Goal: Task Accomplishment & Management: Manage account settings

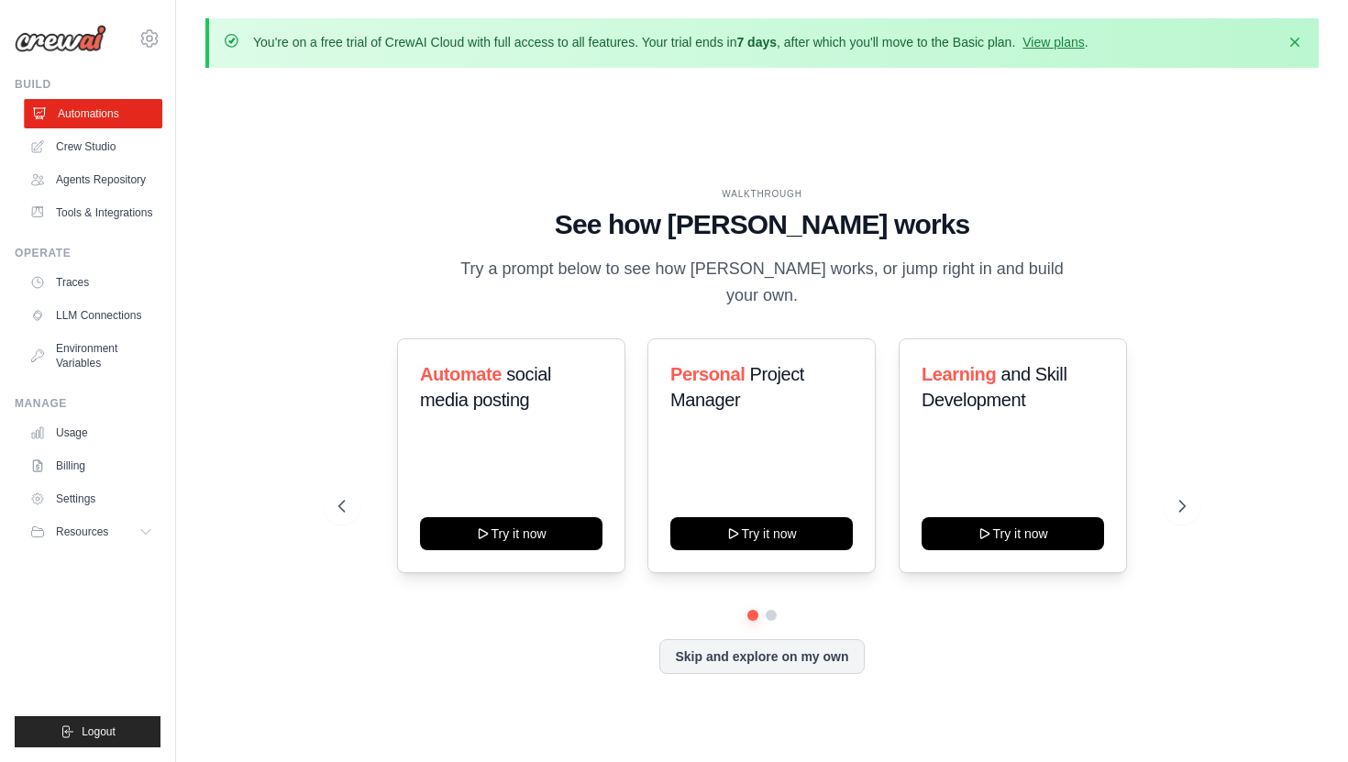
click at [101, 111] on link "Automations" at bounding box center [93, 113] width 138 height 29
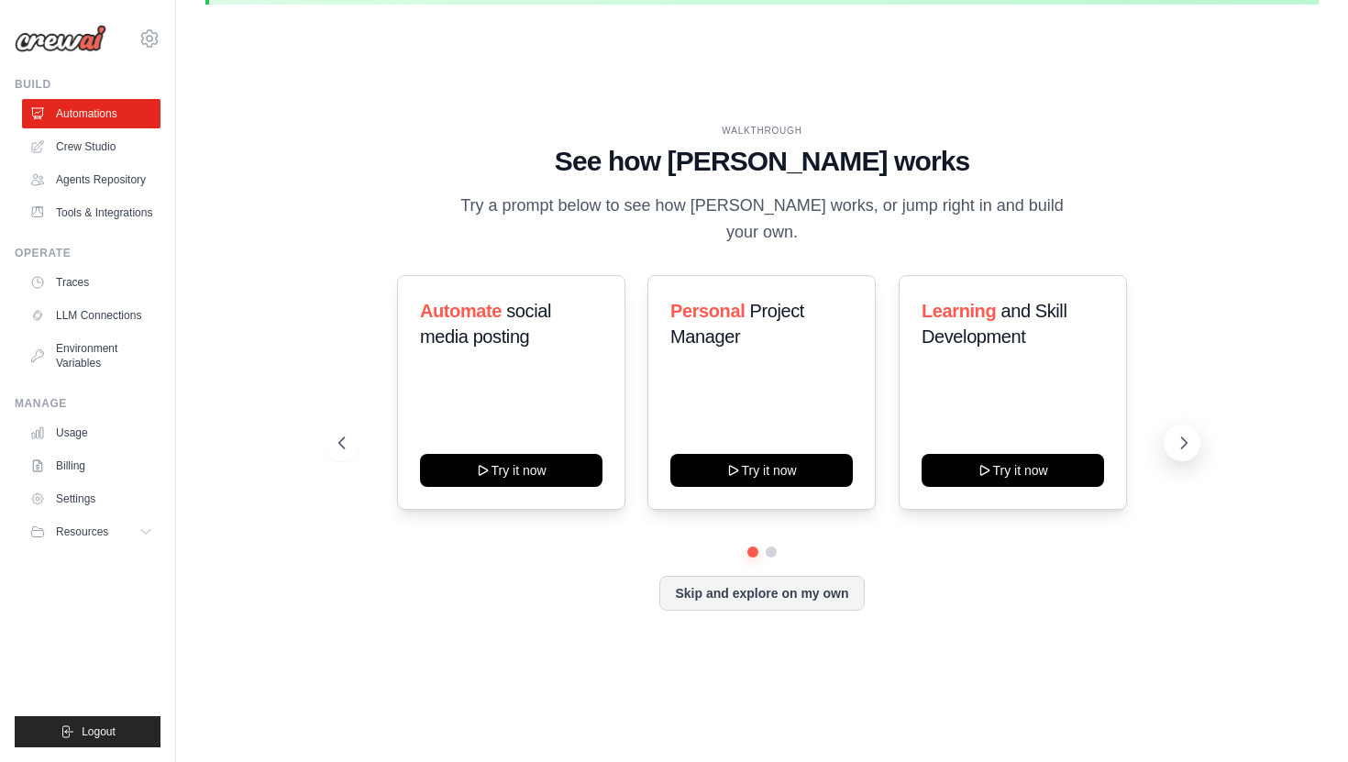
click at [1185, 434] on icon at bounding box center [1183, 443] width 18 height 18
click at [764, 546] on div "Automate social media posting Try it now Personal Project Manager Try it now Le…" at bounding box center [761, 443] width 846 height 336
click at [761, 587] on button "Skip and explore on my own" at bounding box center [761, 591] width 204 height 35
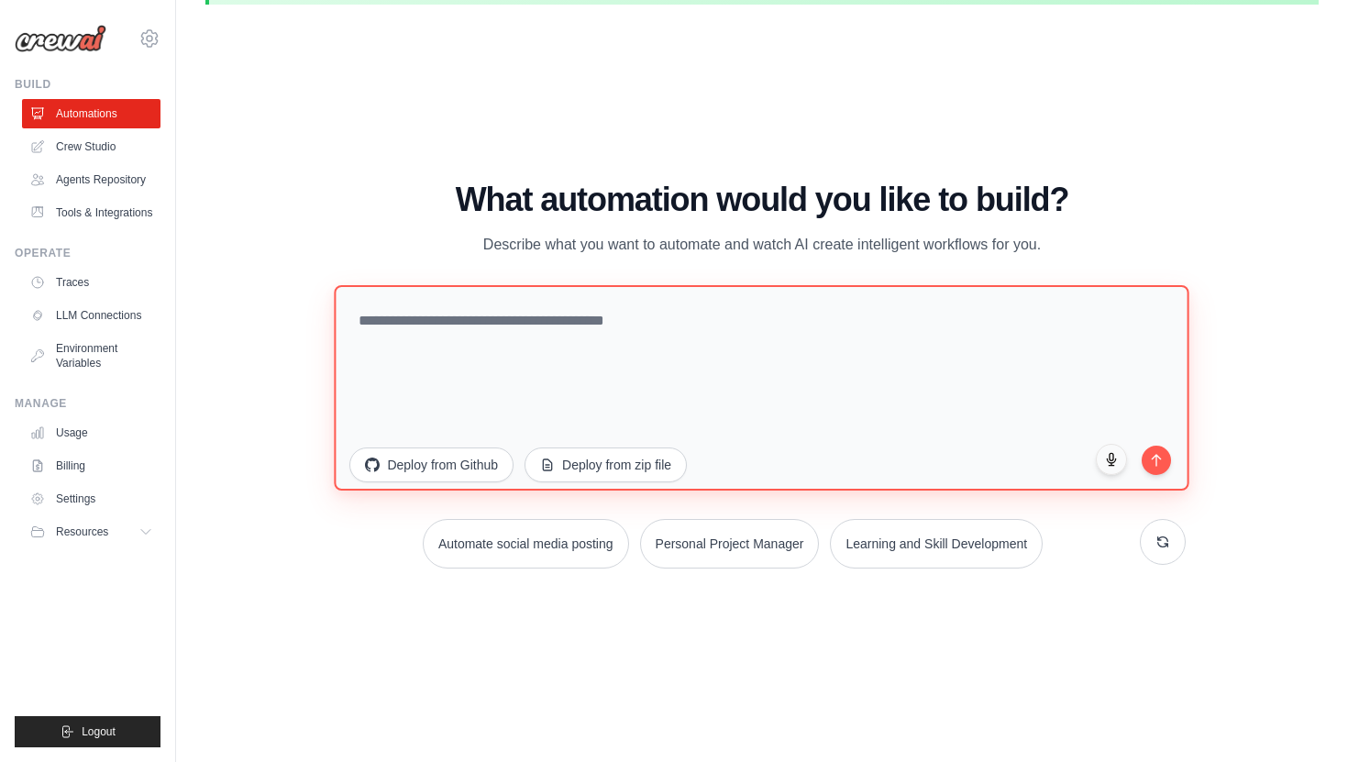
click at [627, 338] on textarea at bounding box center [762, 386] width 855 height 205
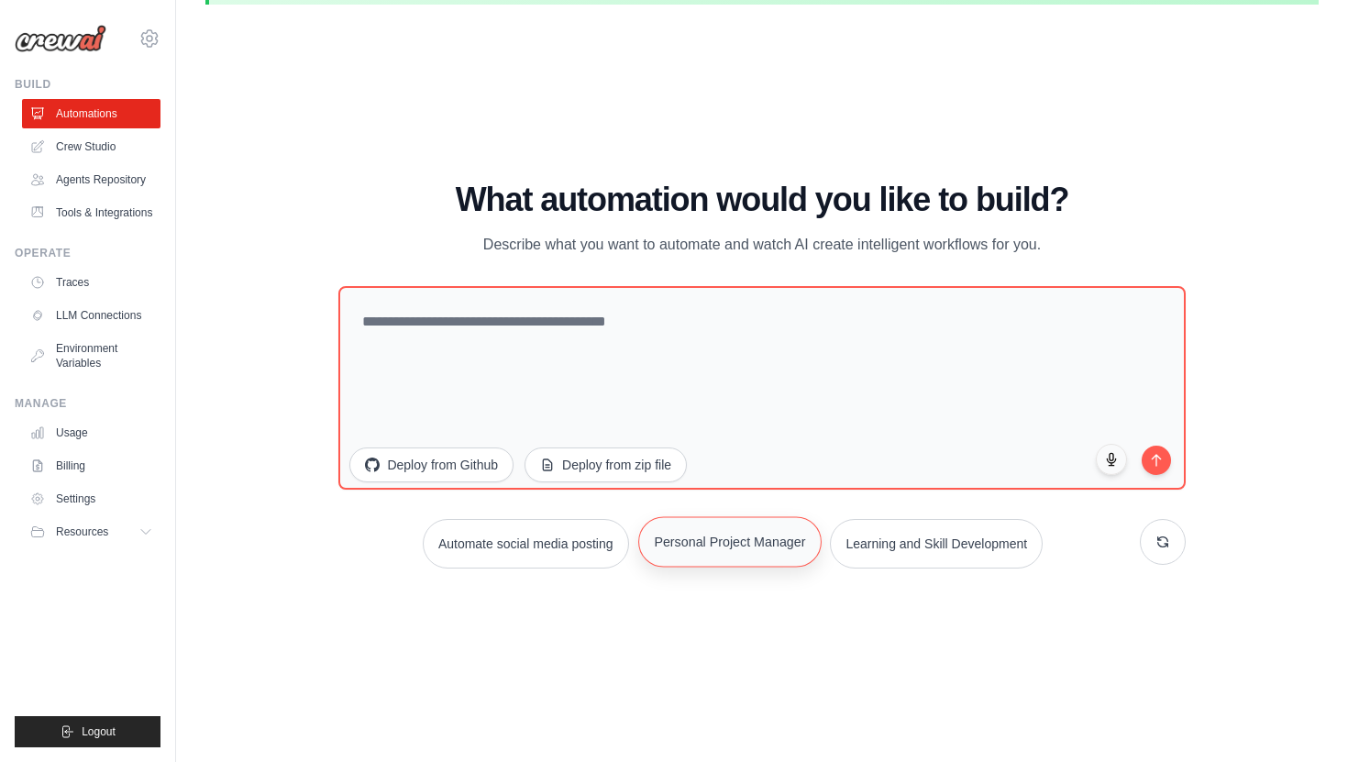
click at [748, 551] on button "Personal Project Manager" at bounding box center [729, 541] width 183 height 50
click at [1159, 461] on button "submit" at bounding box center [1156, 457] width 31 height 31
click at [74, 215] on link "Tools & Integrations" at bounding box center [93, 212] width 138 height 29
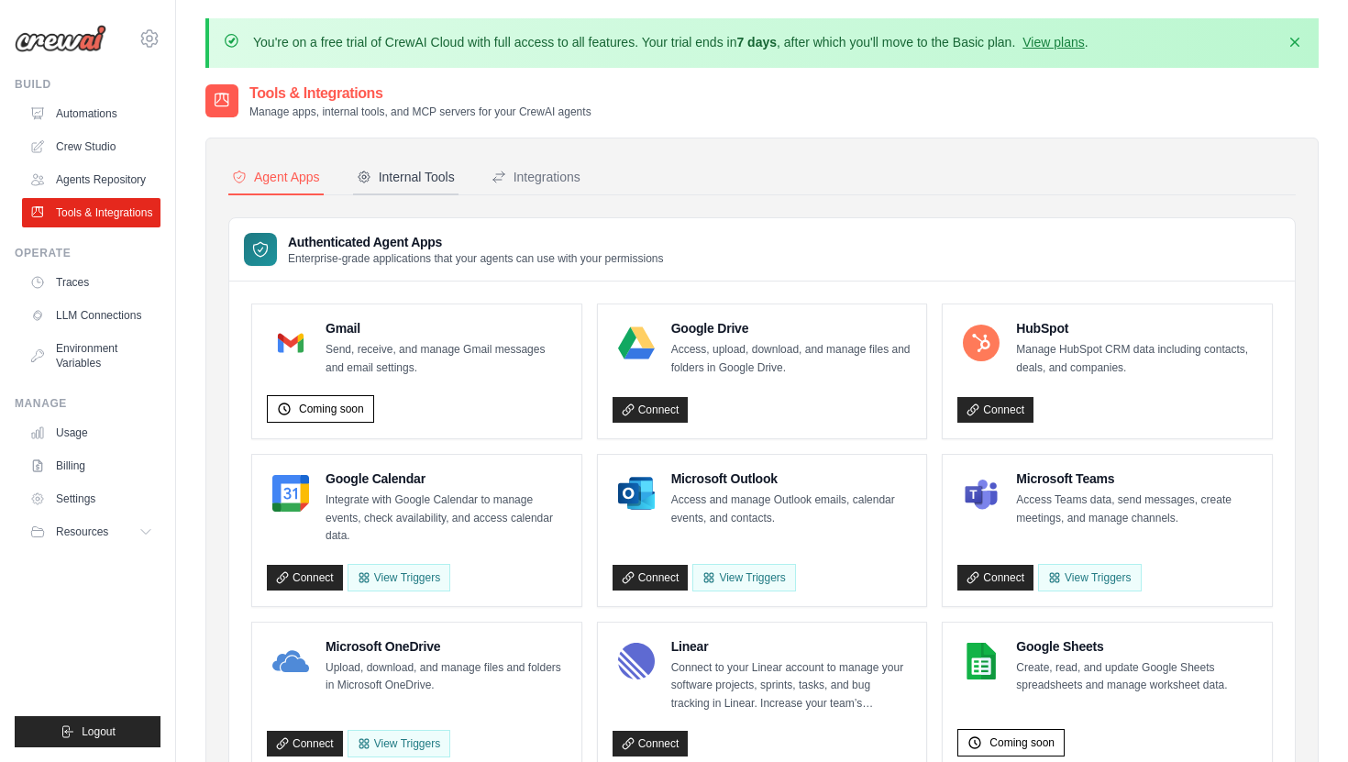
click at [389, 178] on div "Internal Tools" at bounding box center [406, 177] width 98 height 18
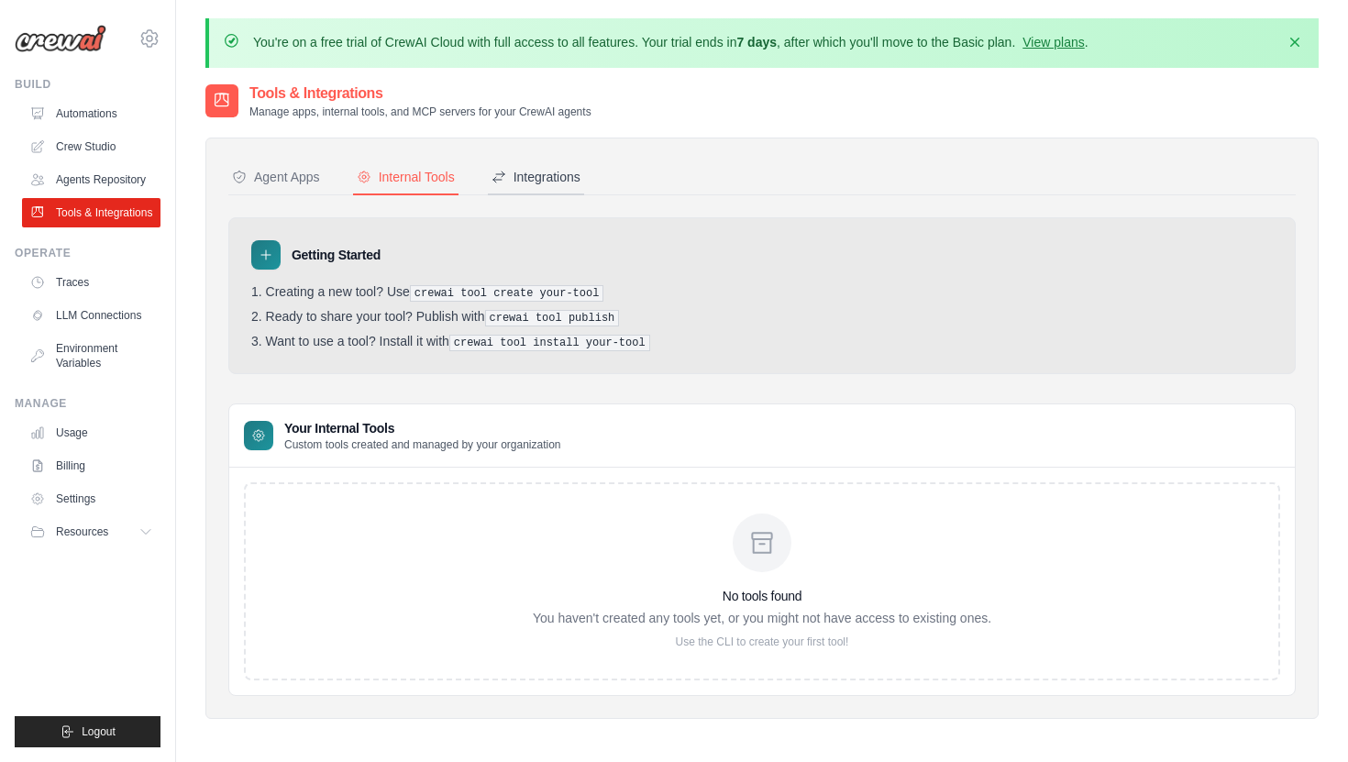
click at [524, 172] on div "Integrations" at bounding box center [535, 177] width 89 height 18
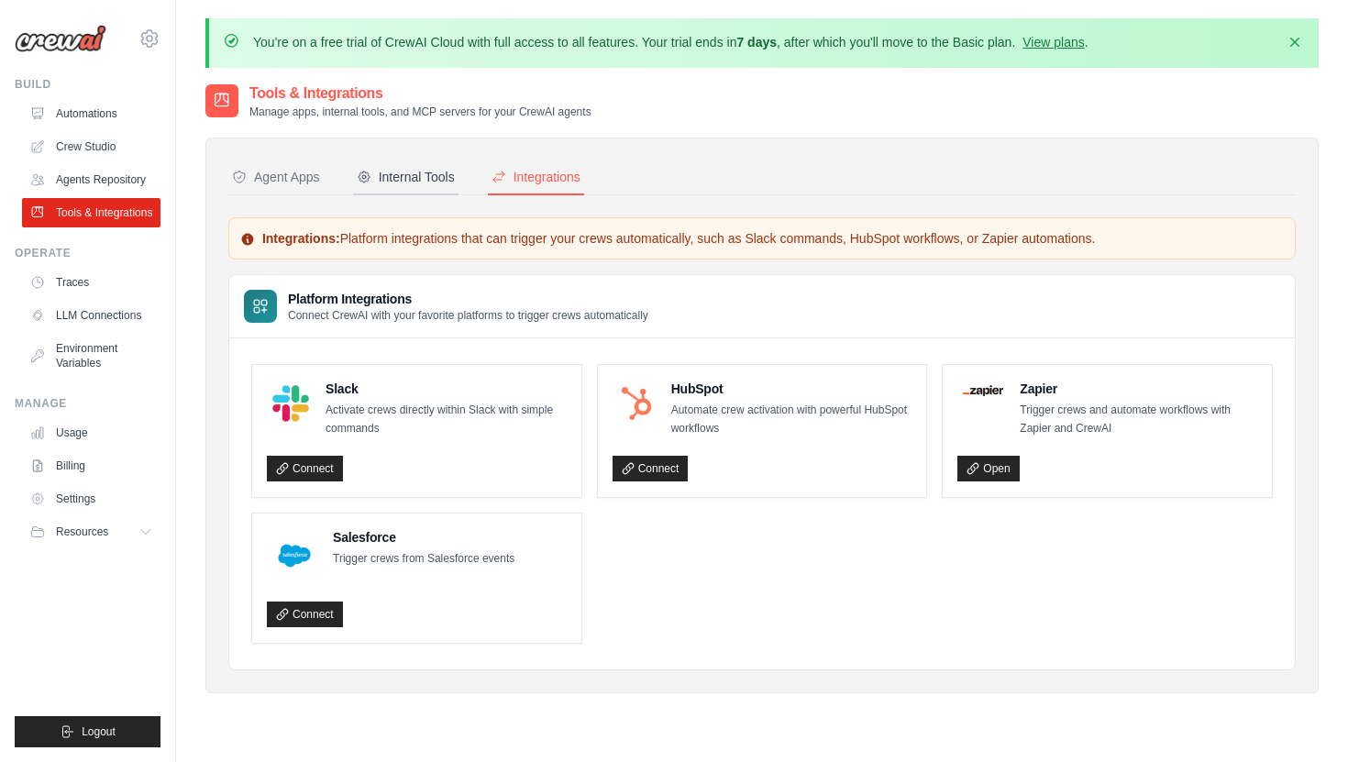
click at [387, 191] on button "Internal Tools" at bounding box center [405, 177] width 105 height 35
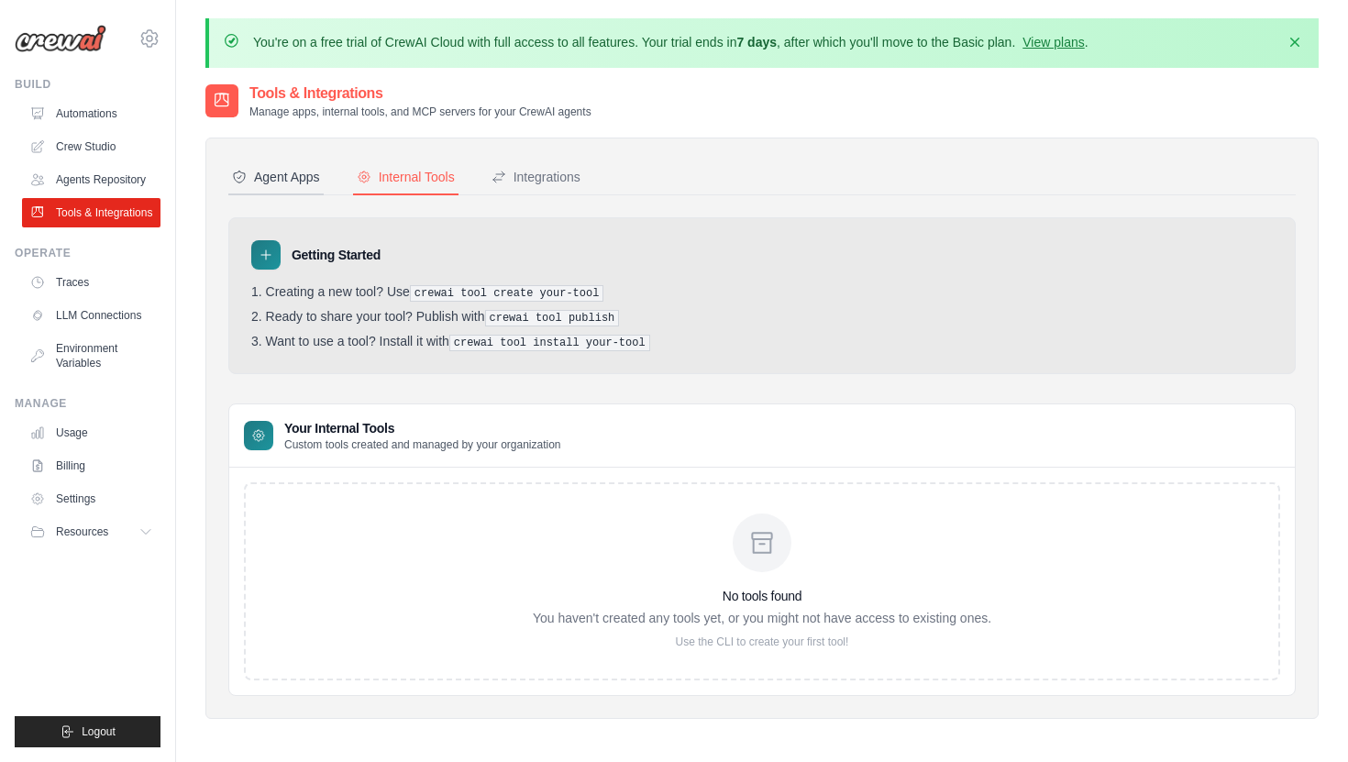
click at [294, 190] on button "Agent Apps" at bounding box center [275, 177] width 95 height 35
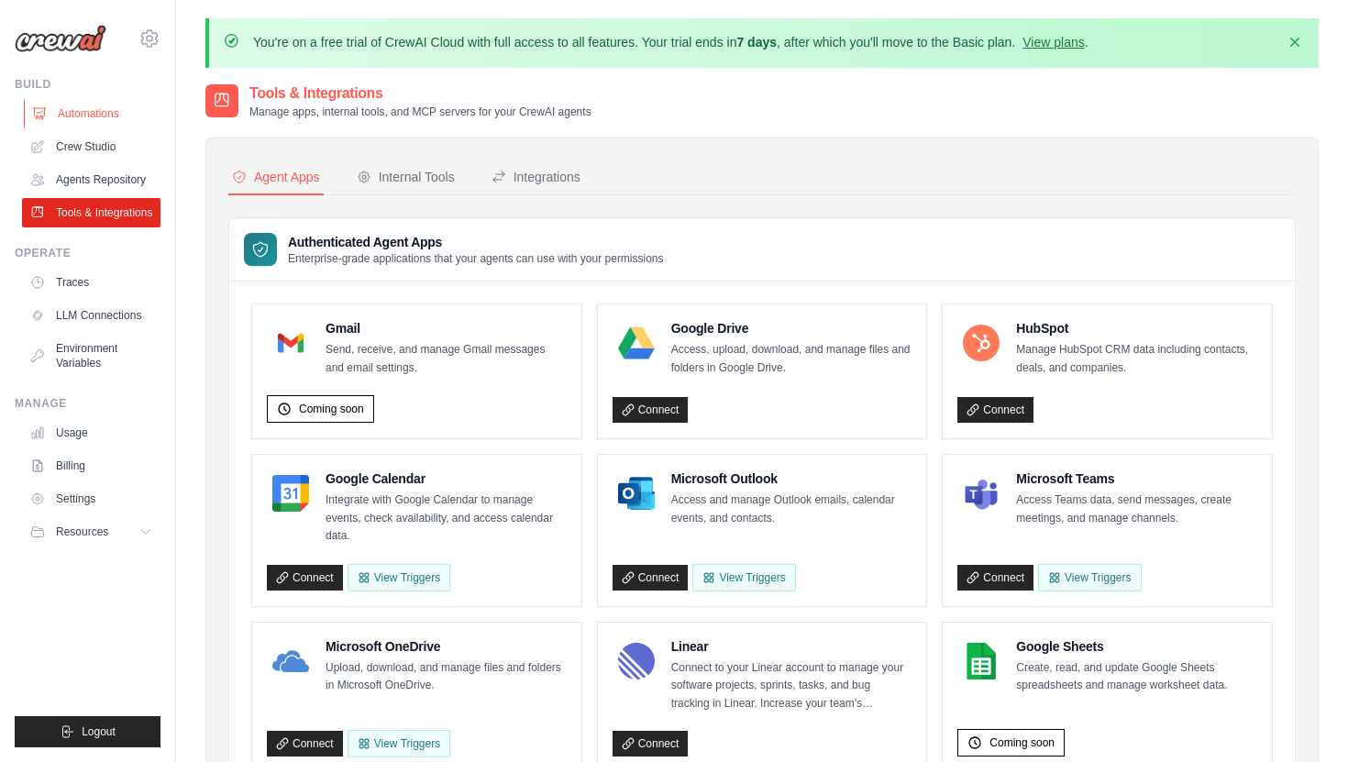
click at [95, 110] on link "Automations" at bounding box center [93, 113] width 138 height 29
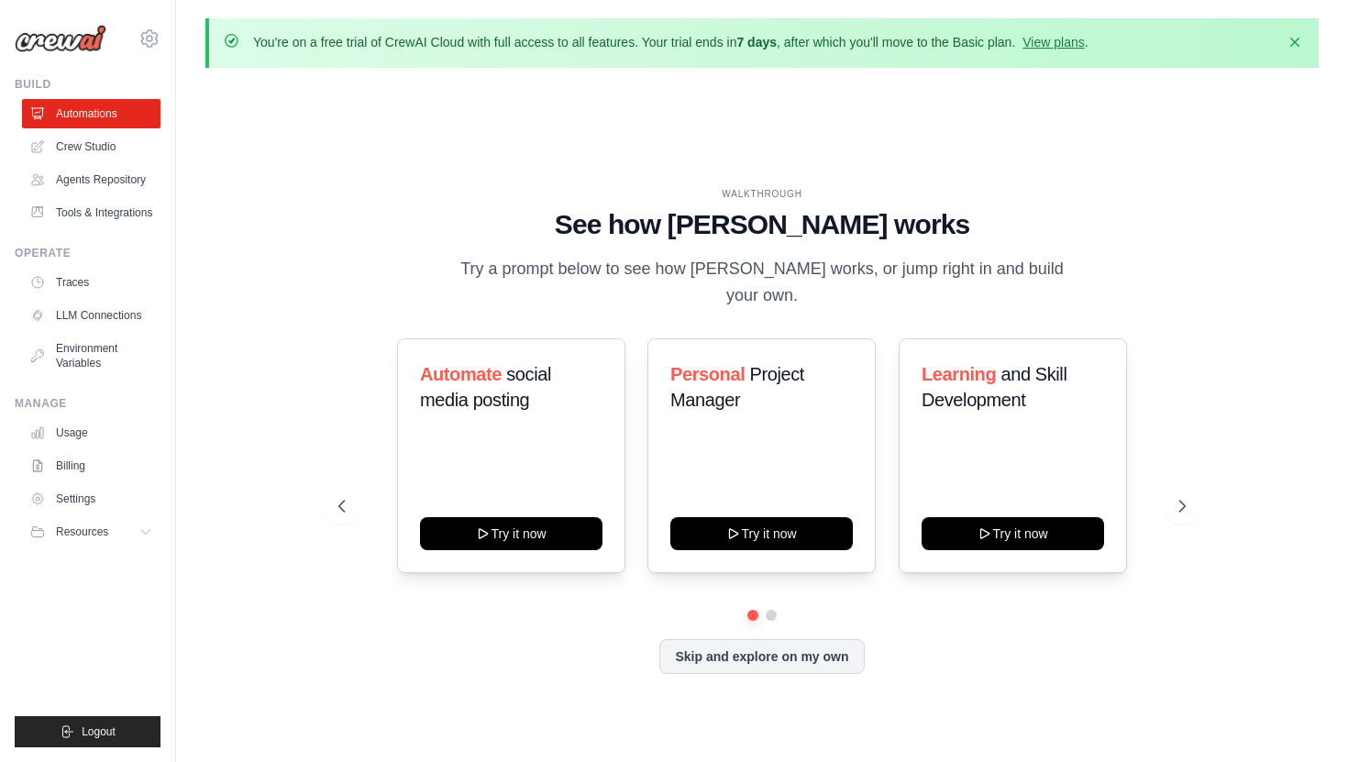
click at [89, 159] on link "Crew Studio" at bounding box center [91, 146] width 138 height 29
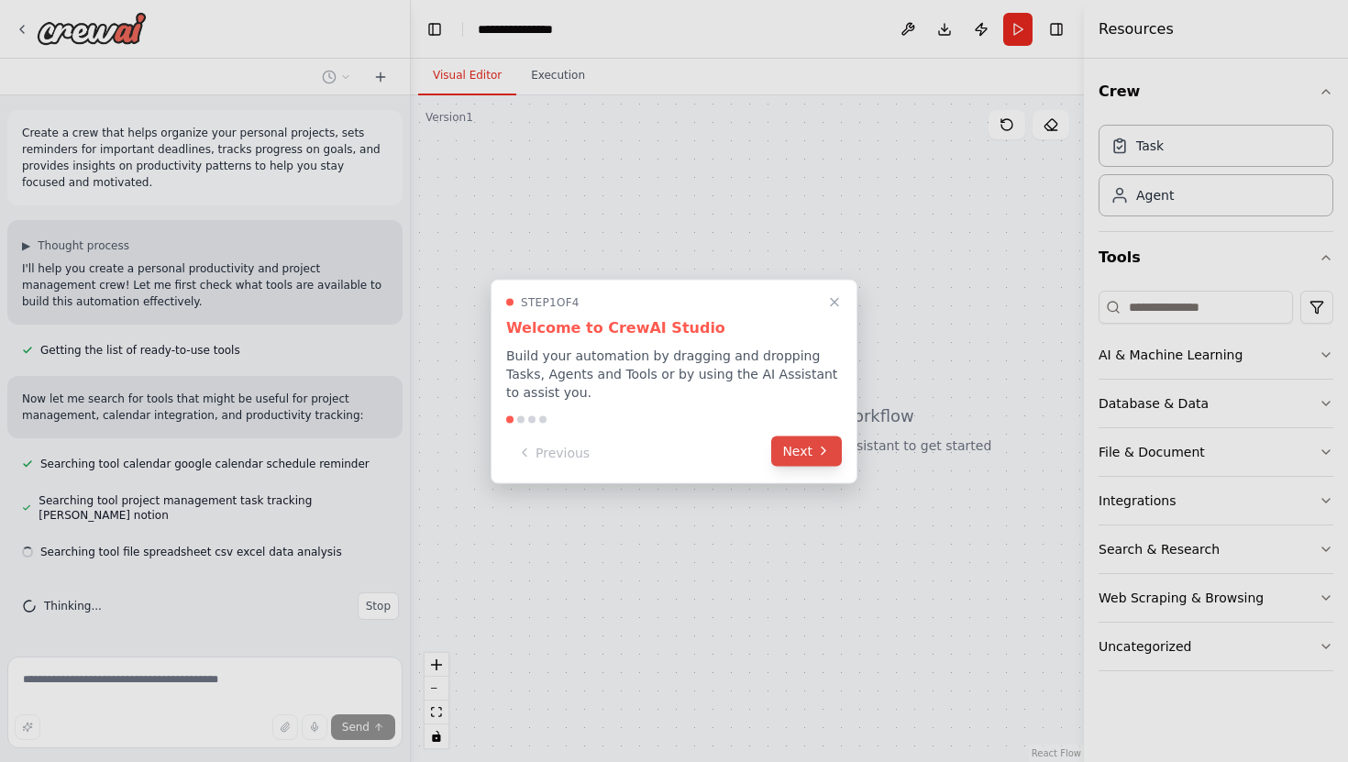
click at [814, 442] on button "Next" at bounding box center [806, 451] width 71 height 30
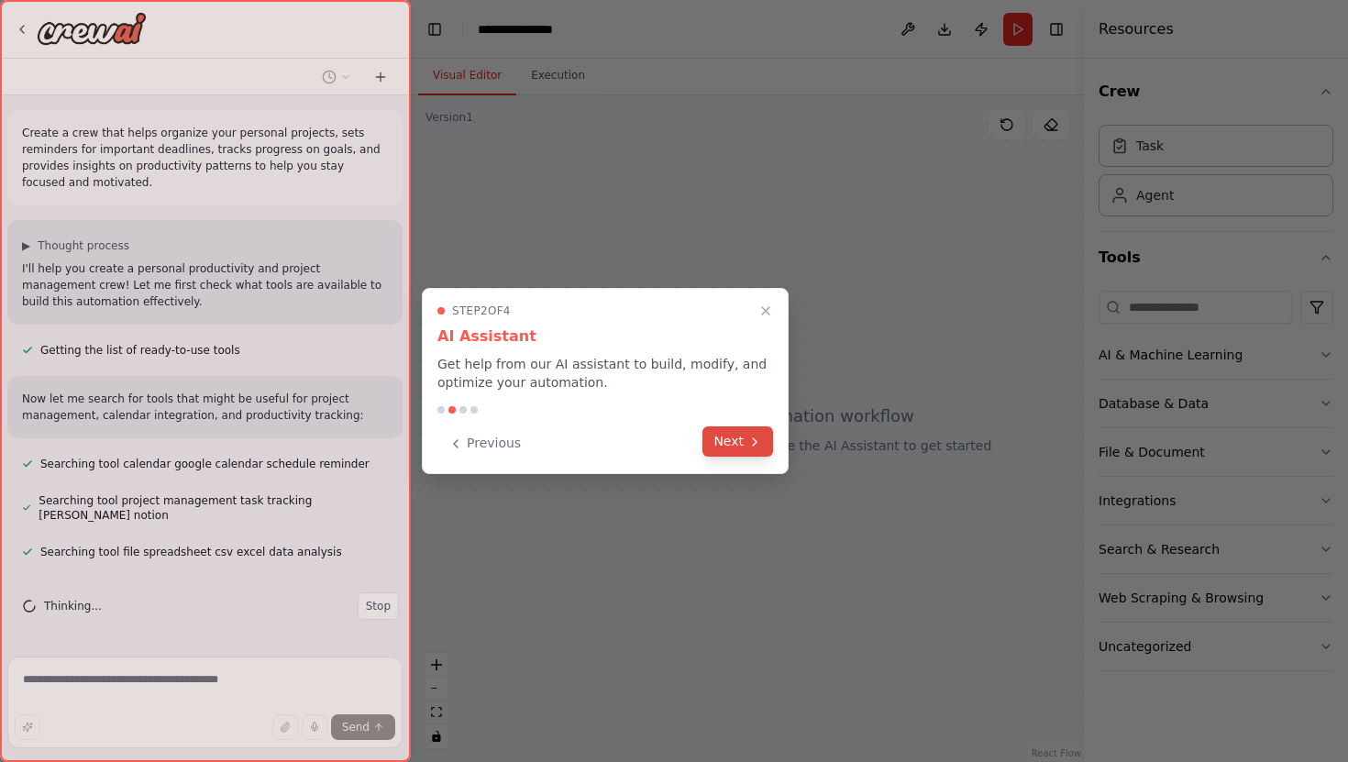
click at [757, 445] on icon at bounding box center [754, 442] width 15 height 15
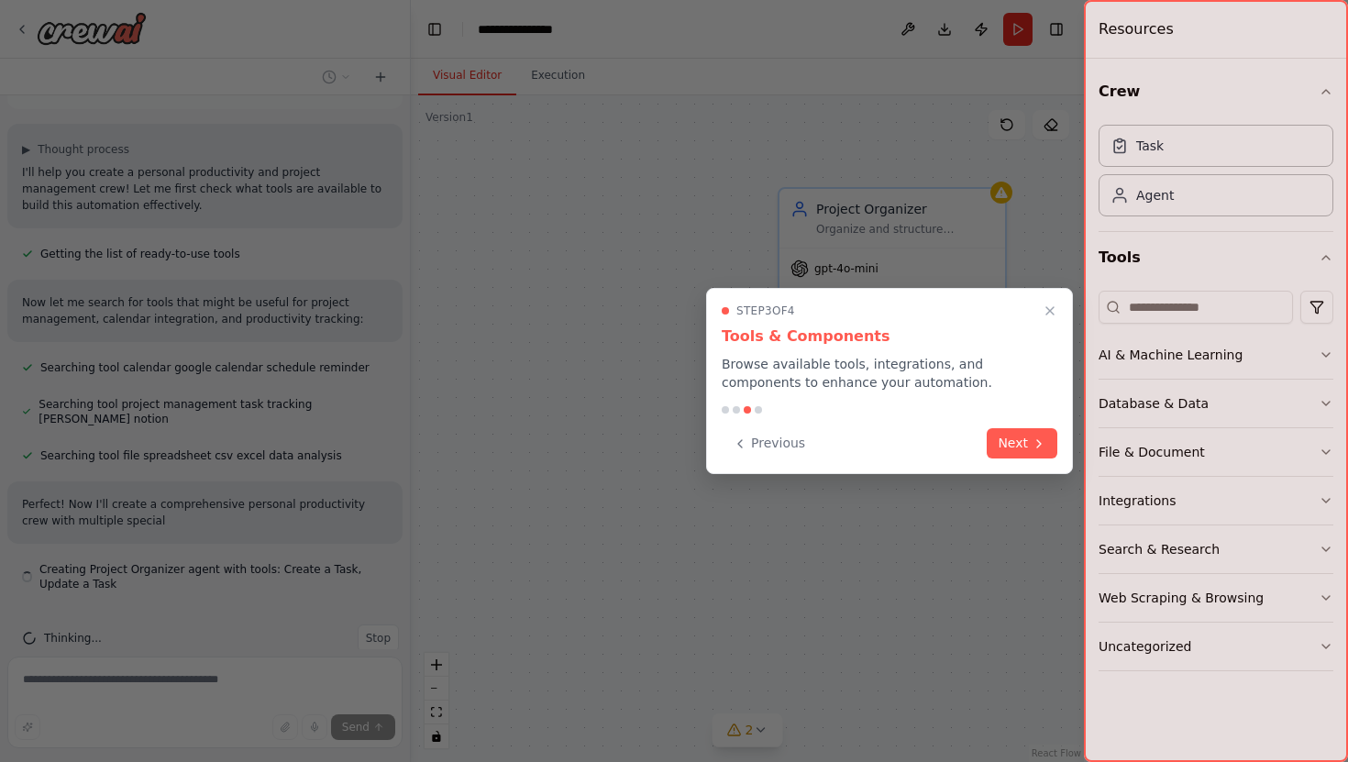
scroll to position [113, 0]
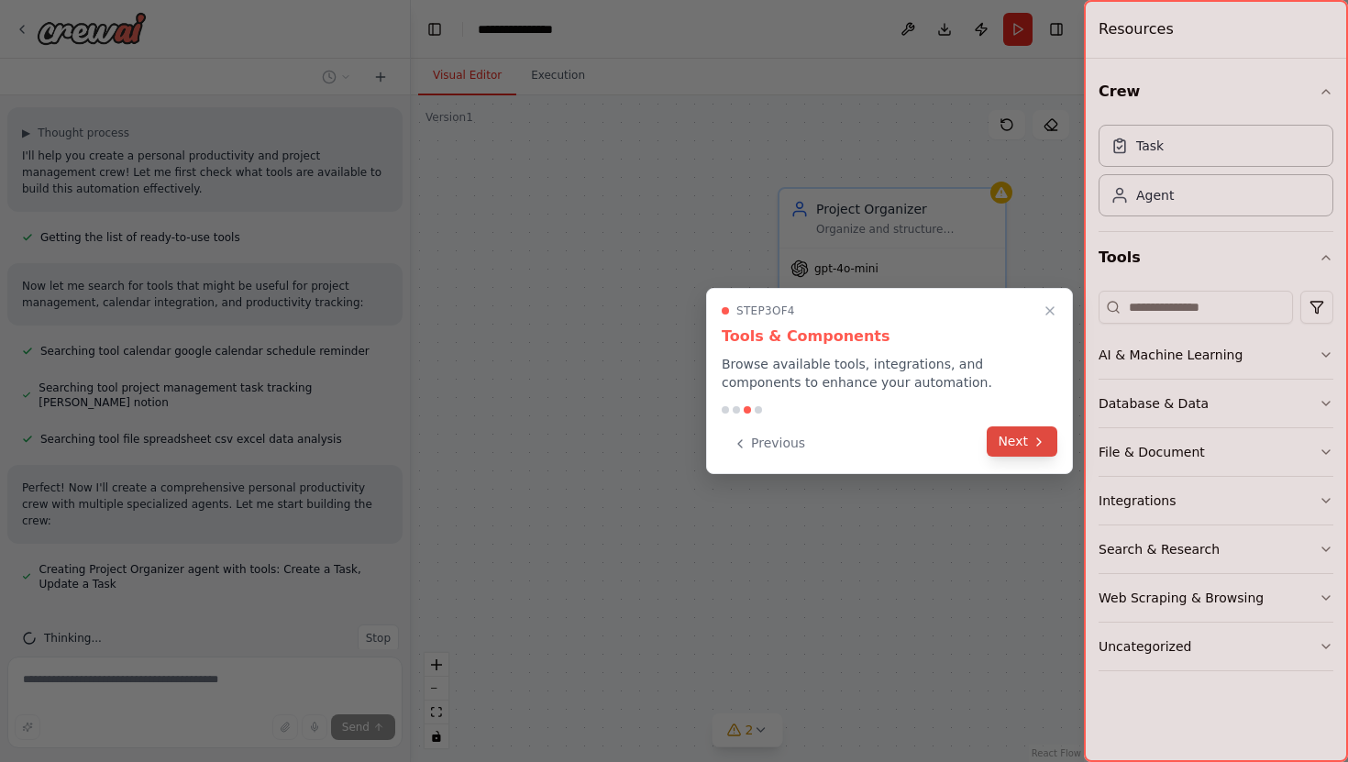
click at [1031, 447] on icon at bounding box center [1038, 442] width 15 height 15
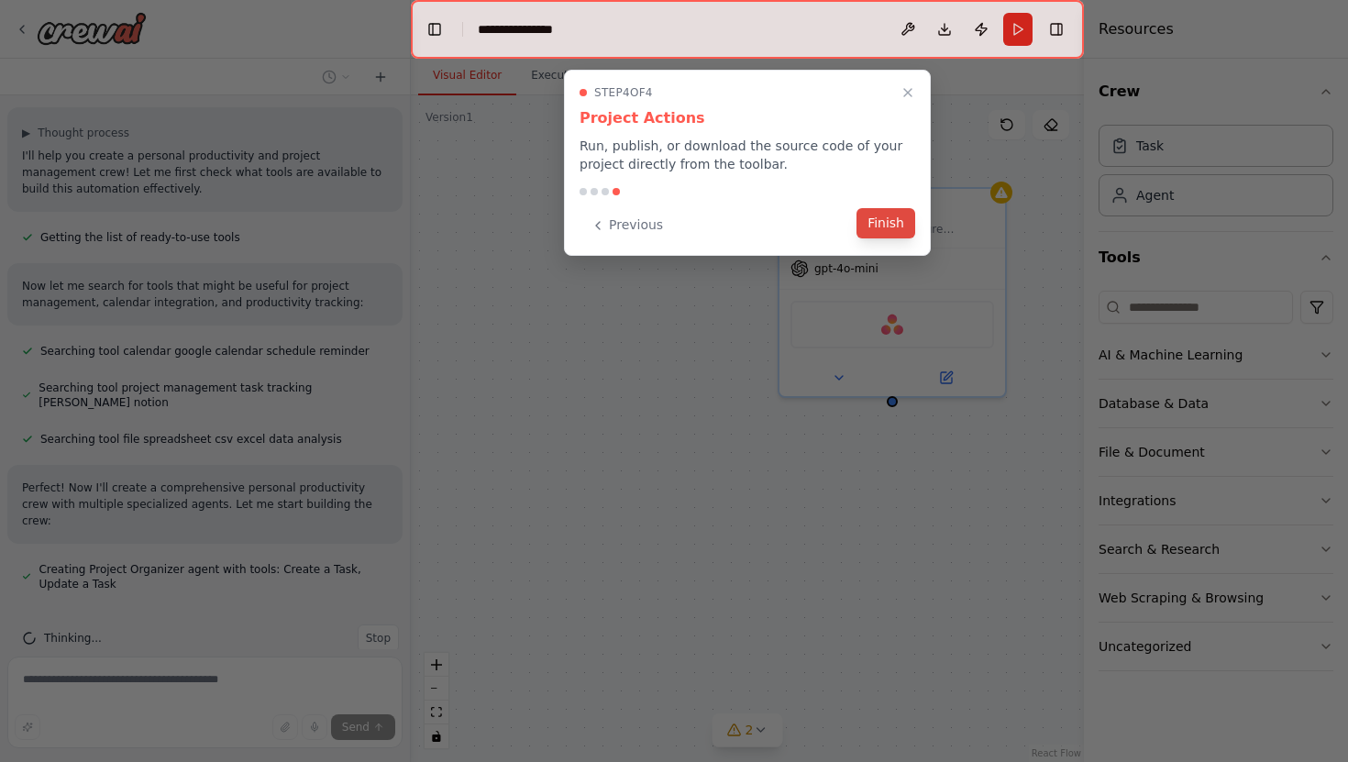
click at [897, 226] on button "Finish" at bounding box center [885, 223] width 59 height 30
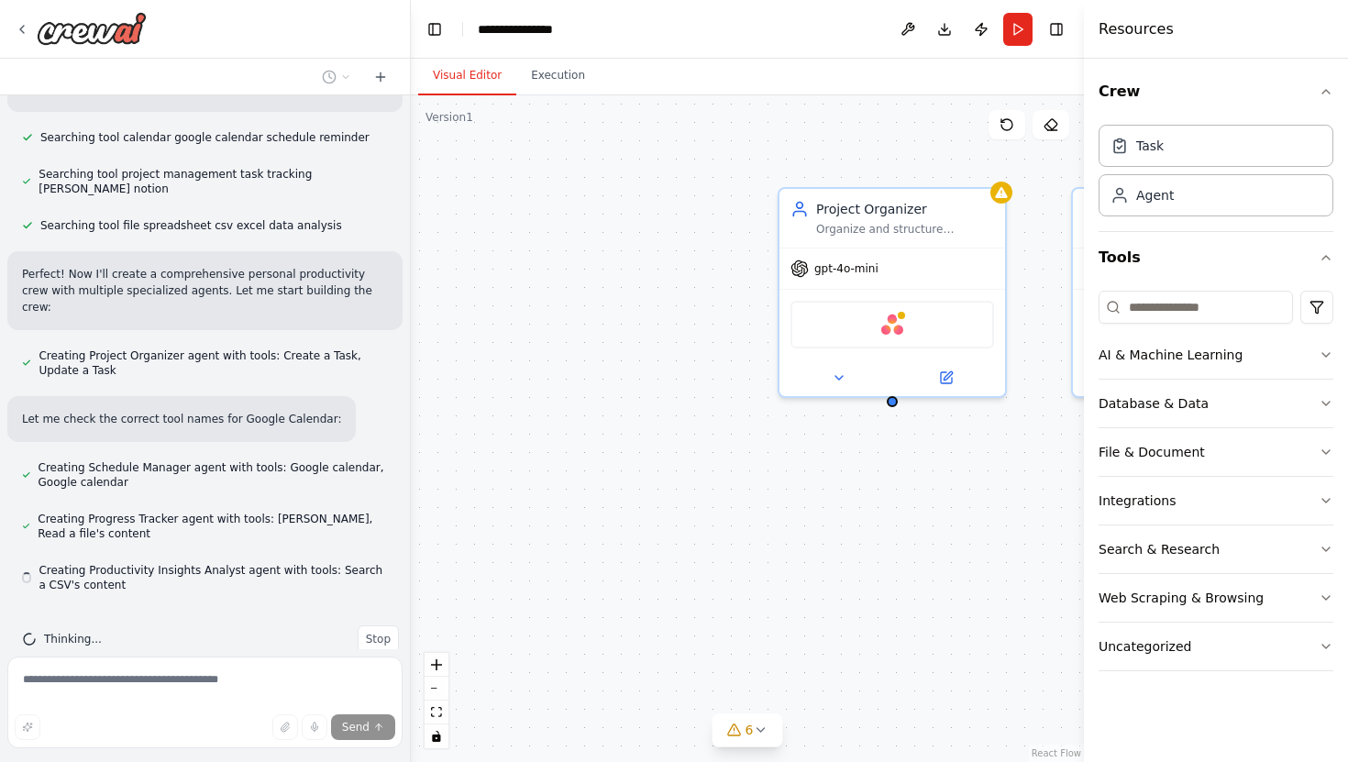
scroll to position [327, 0]
click at [298, 562] on span "Creating Productivity Insights Analyst agent with tools: Search a CSV's content" at bounding box center [213, 576] width 349 height 29
click at [302, 562] on span "Creating Productivity Insights Analyst agent with tools: Search a CSV's content" at bounding box center [213, 576] width 349 height 29
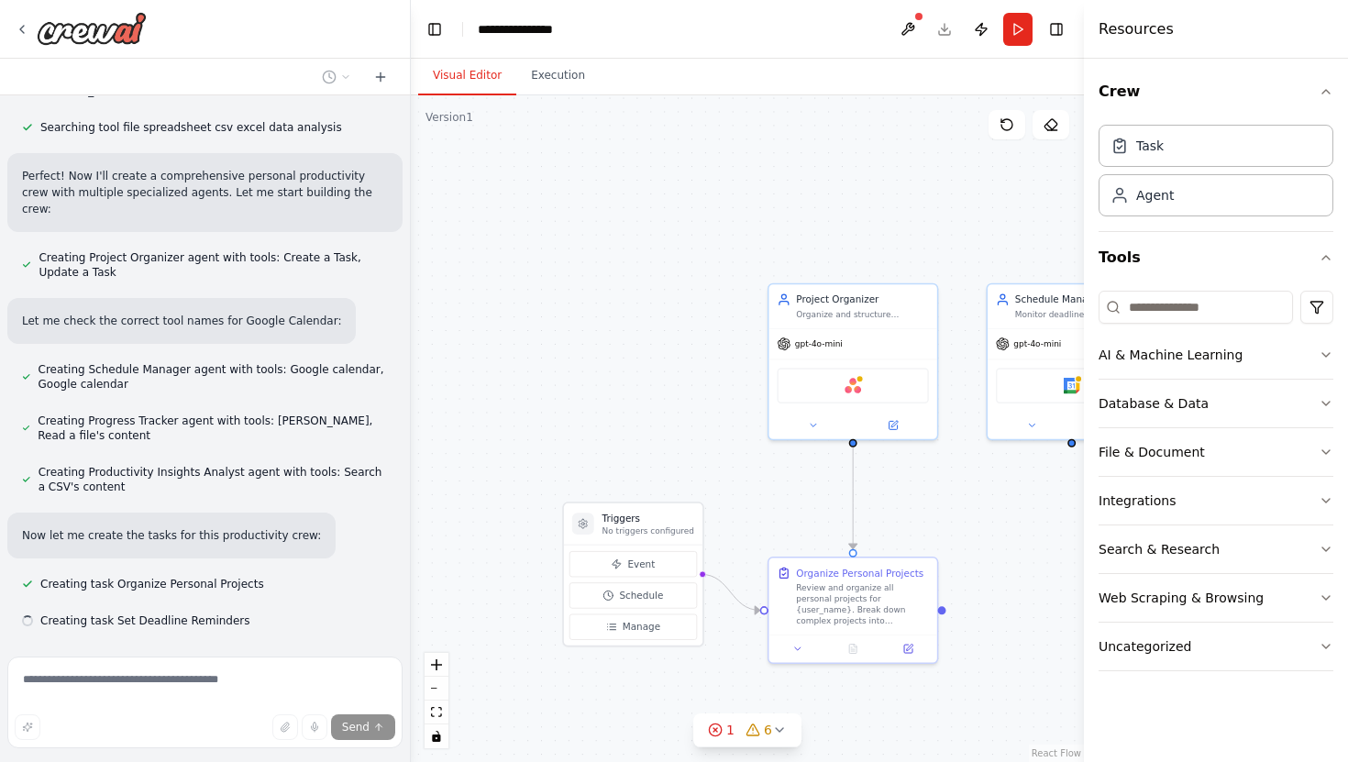
scroll to position [461, 0]
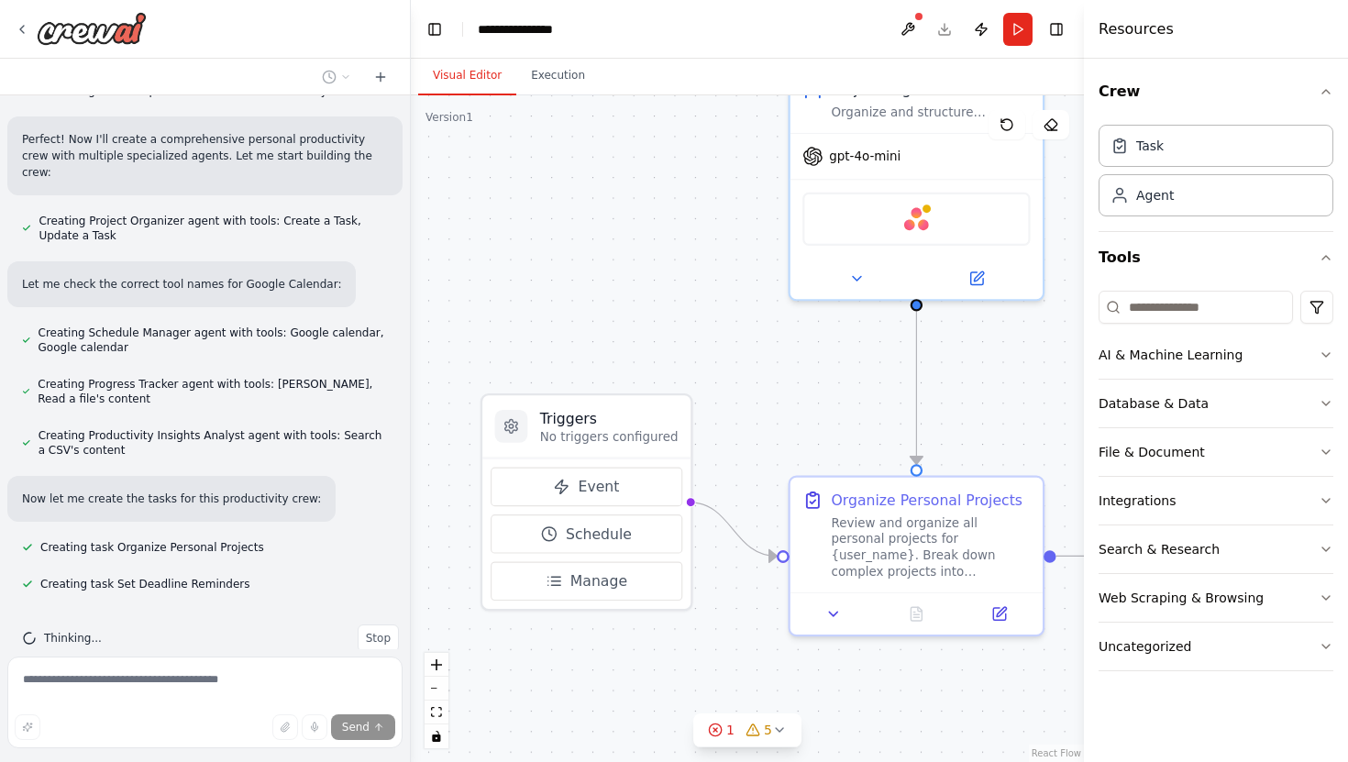
drag, startPoint x: 730, startPoint y: 442, endPoint x: 732, endPoint y: 304, distance: 137.5
click at [732, 303] on div ".deletable-edge-delete-btn { width: 20px; height: 20px; border: 0px solid #ffff…" at bounding box center [747, 428] width 673 height 667
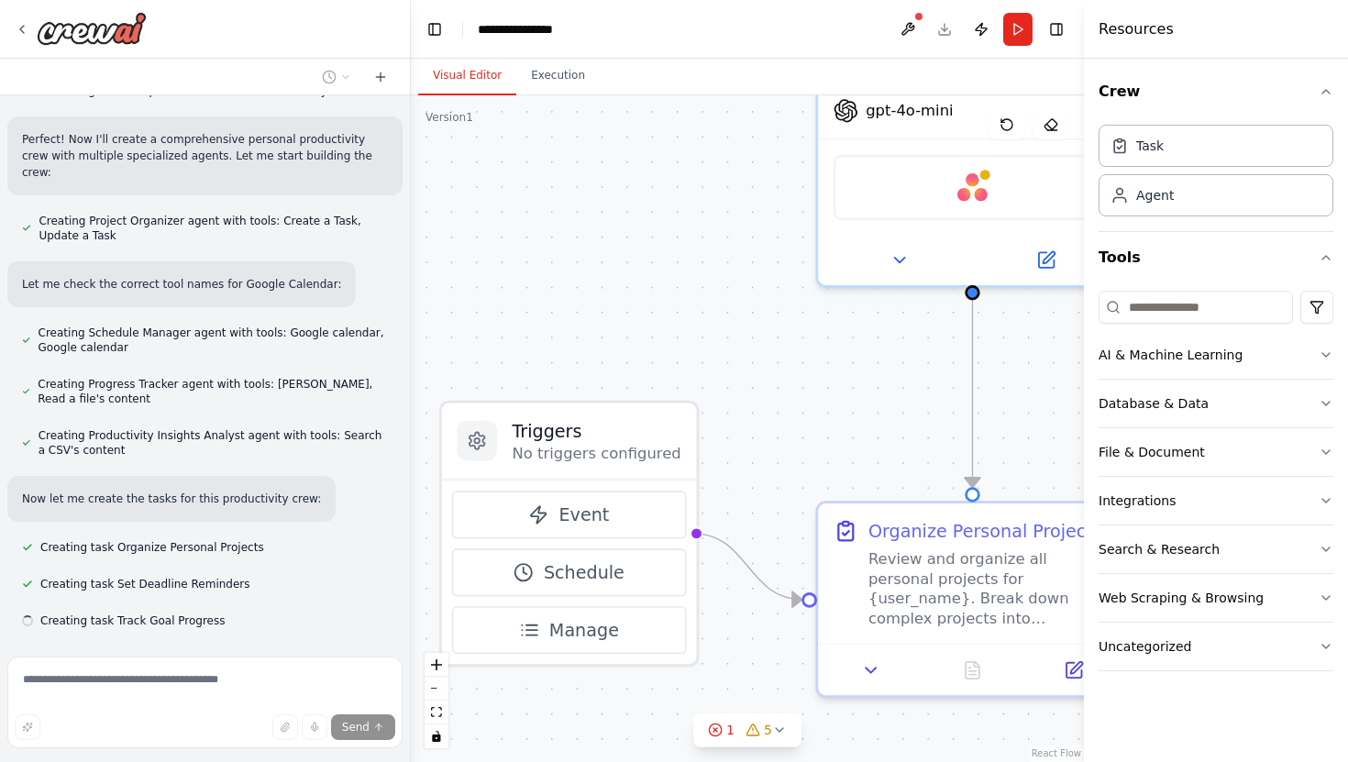
scroll to position [498, 0]
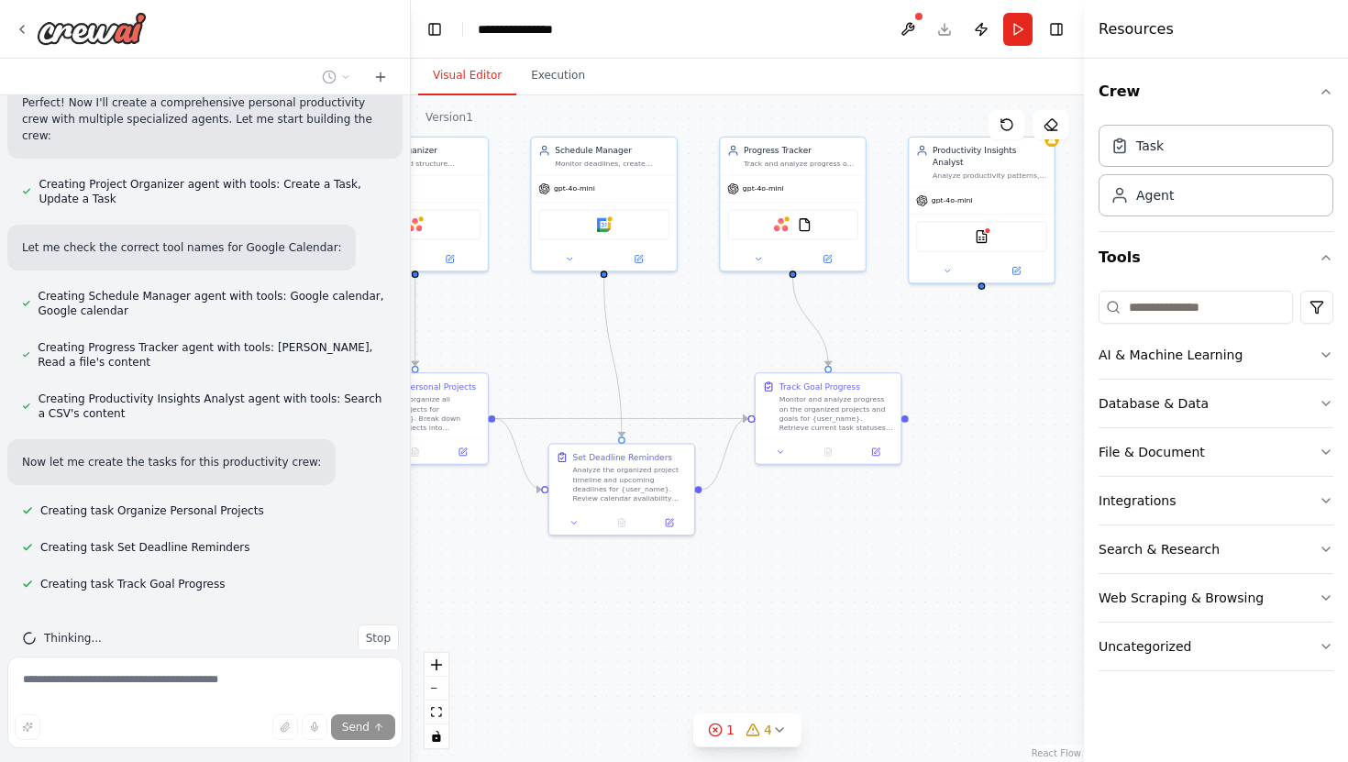
drag, startPoint x: 877, startPoint y: 415, endPoint x: 476, endPoint y: 355, distance: 406.1
click at [475, 356] on div ".deletable-edge-delete-btn { width: 20px; height: 20px; border: 0px solid #ffff…" at bounding box center [747, 428] width 673 height 667
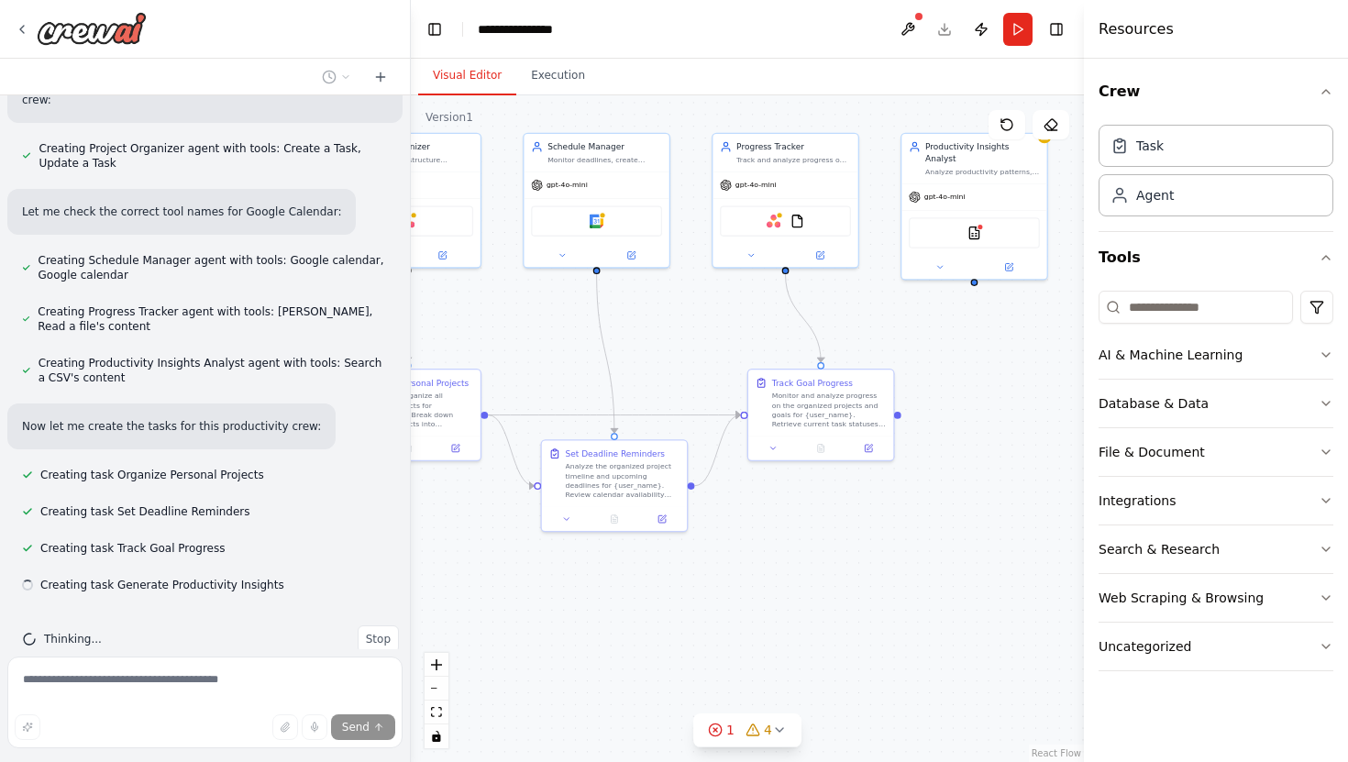
scroll to position [535, 0]
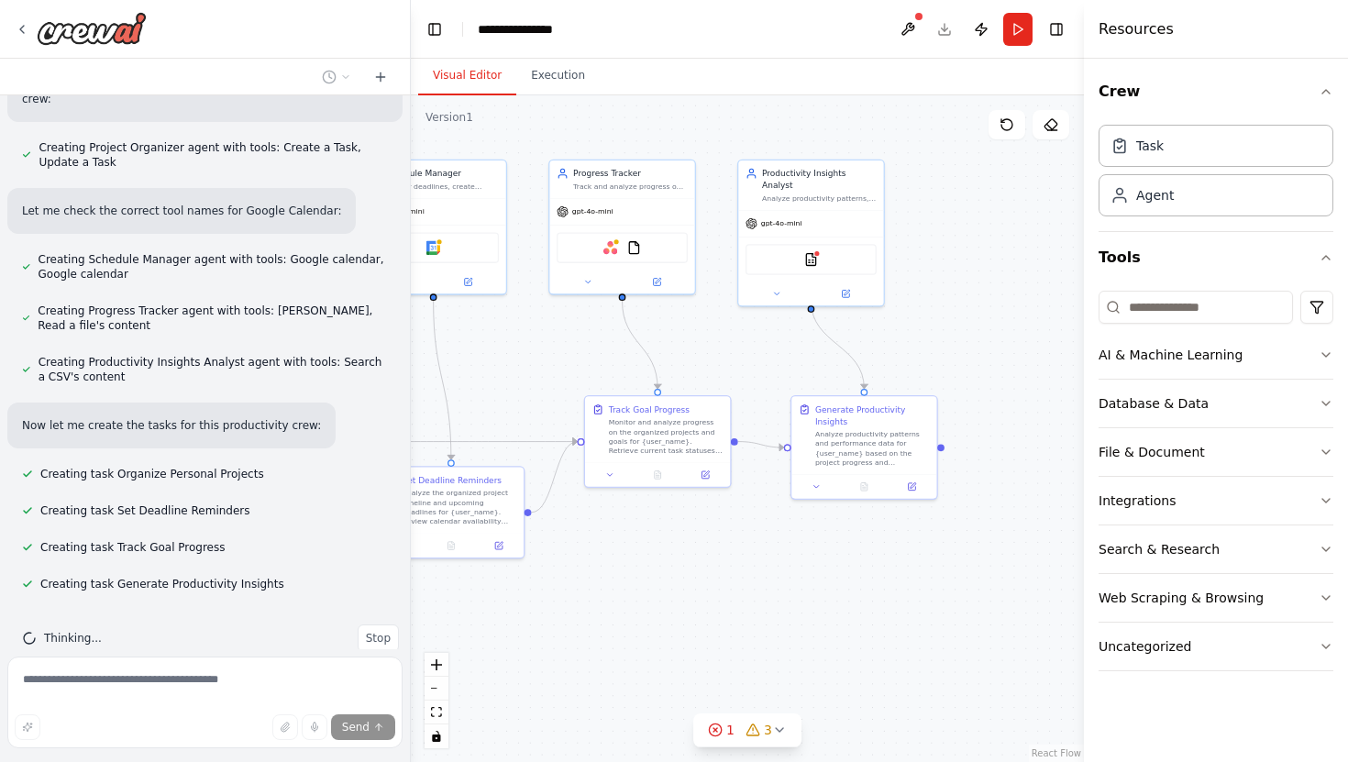
drag, startPoint x: 705, startPoint y: 370, endPoint x: 534, endPoint y: 386, distance: 172.2
click at [534, 386] on div ".deletable-edge-delete-btn { width: 20px; height: 20px; border: 0px solid #ffff…" at bounding box center [747, 428] width 673 height 667
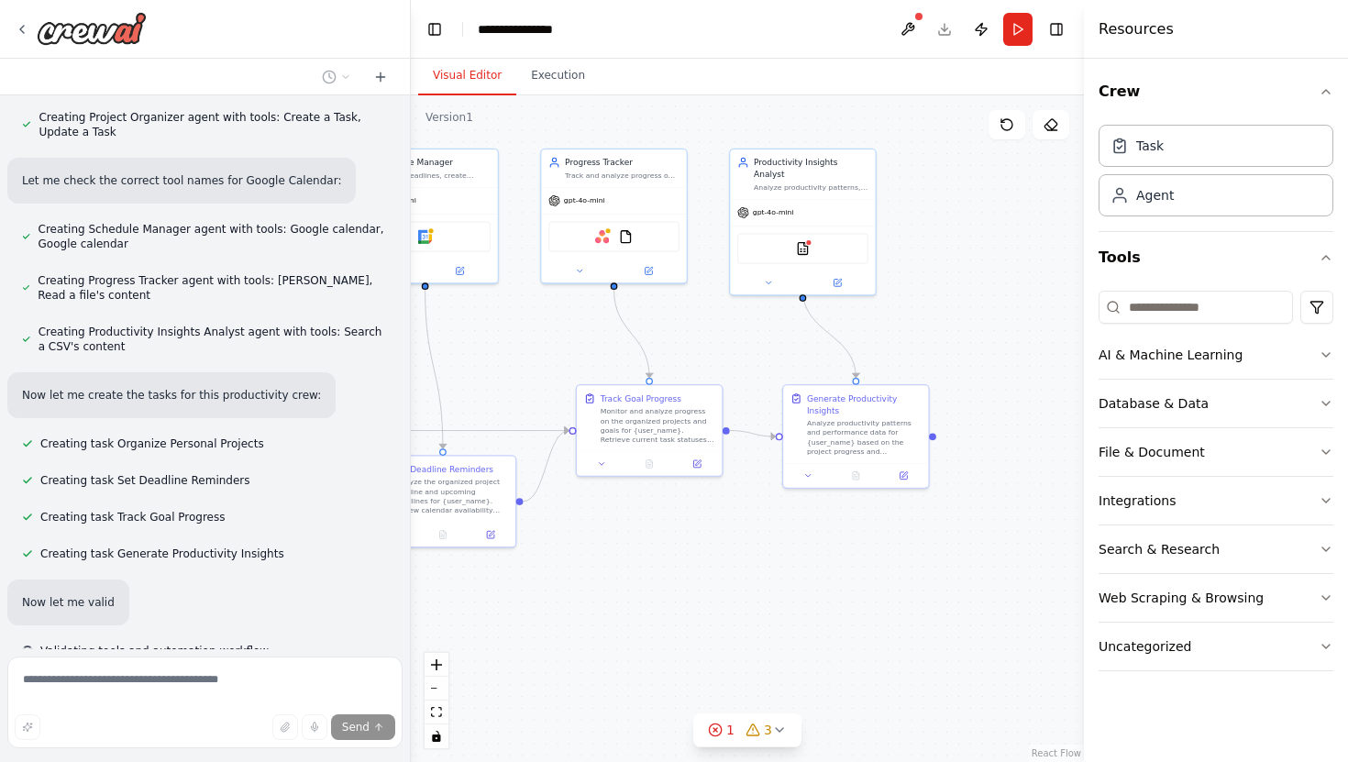
scroll to position [632, 0]
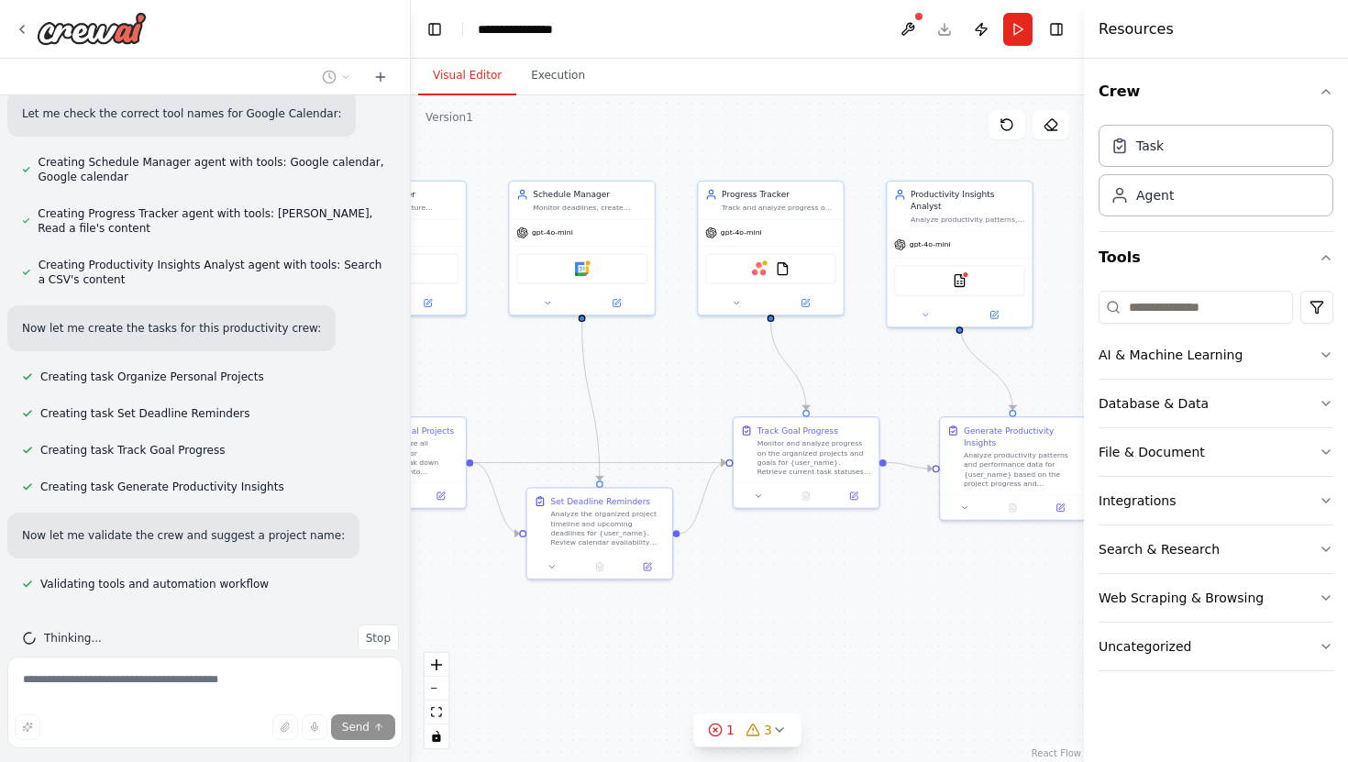
drag, startPoint x: 900, startPoint y: 328, endPoint x: 1057, endPoint y: 360, distance: 160.0
click at [1057, 360] on div ".deletable-edge-delete-btn { width: 20px; height: 20px; border: 0px solid #ffff…" at bounding box center [747, 428] width 673 height 667
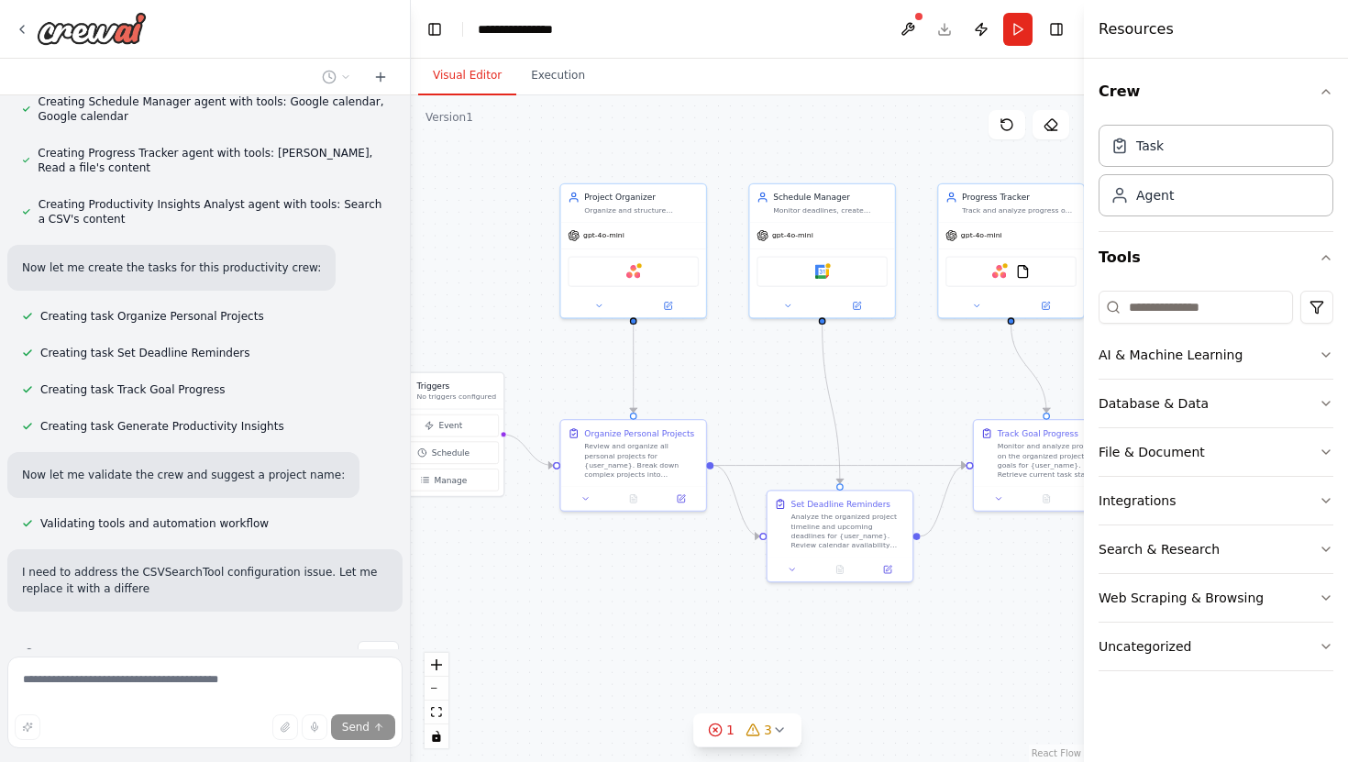
scroll to position [709, 0]
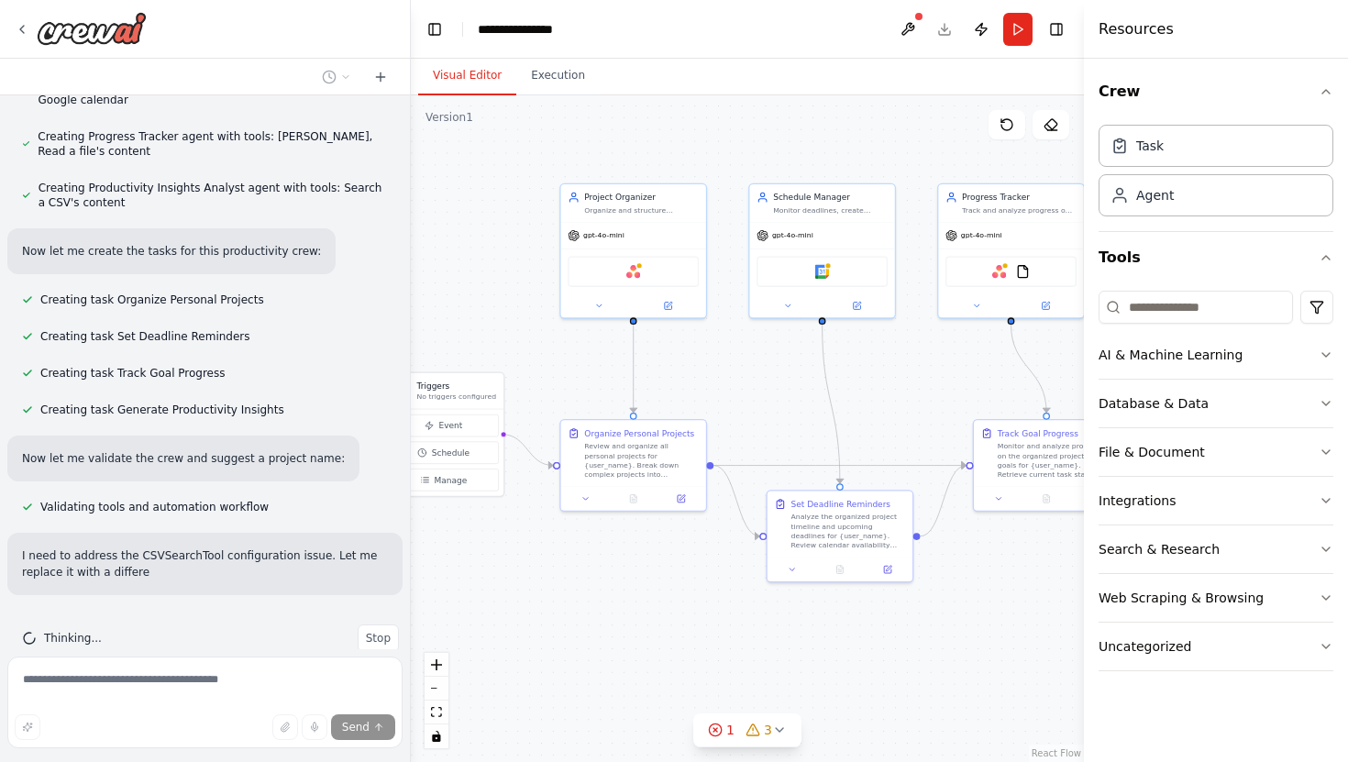
drag, startPoint x: 664, startPoint y: 356, endPoint x: 922, endPoint y: 361, distance: 258.6
click at [922, 361] on div ".deletable-edge-delete-btn { width: 20px; height: 20px; border: 0px solid #ffff…" at bounding box center [747, 428] width 673 height 667
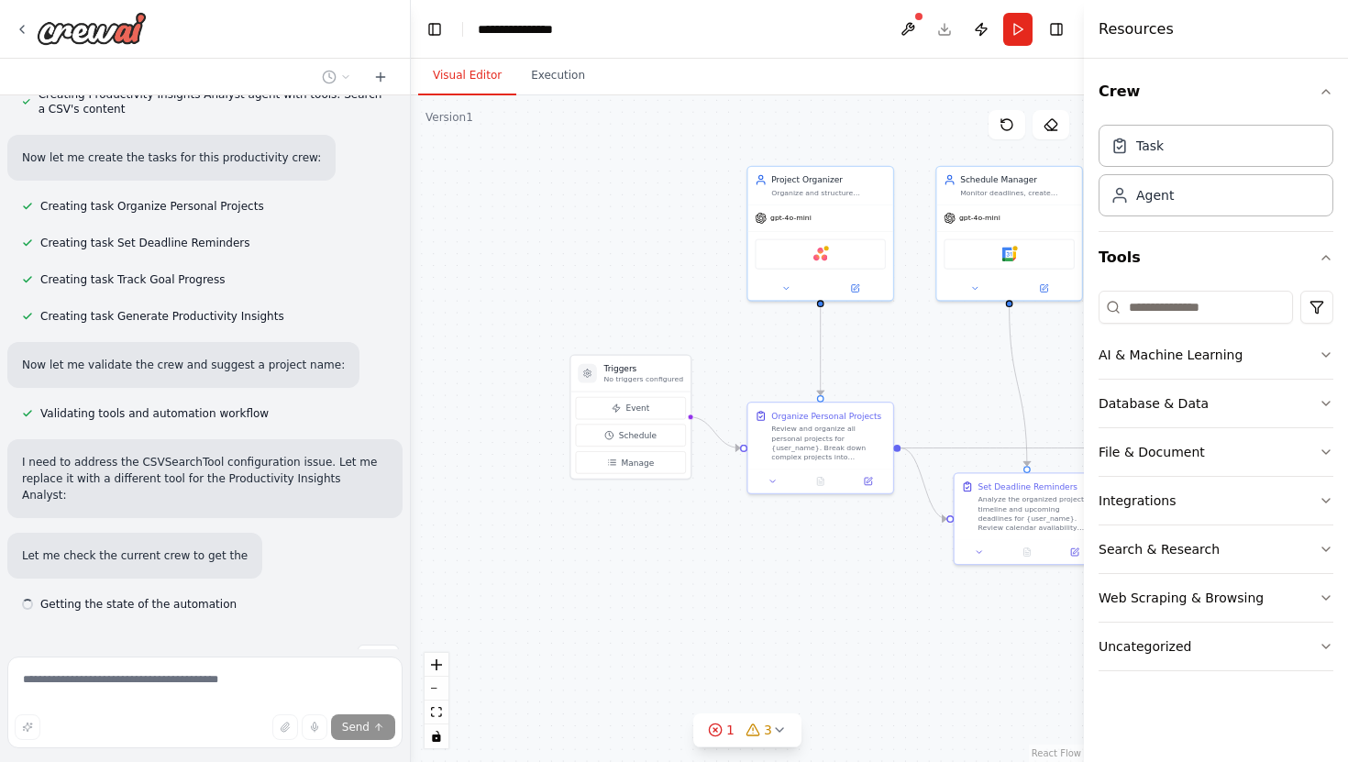
scroll to position [806, 0]
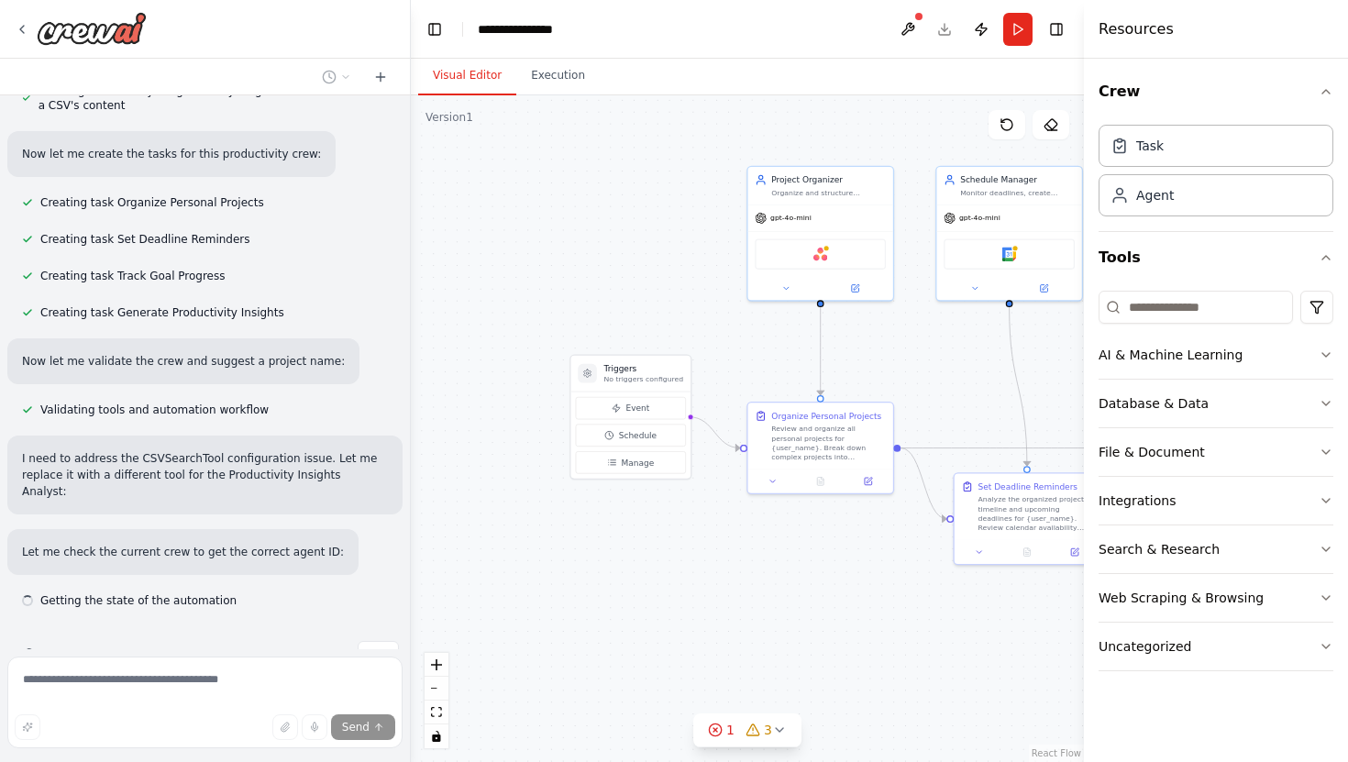
drag, startPoint x: 531, startPoint y: 309, endPoint x: 700, endPoint y: 289, distance: 169.9
click at [700, 289] on div ".deletable-edge-delete-btn { width: 20px; height: 20px; border: 0px solid #ffff…" at bounding box center [747, 428] width 673 height 667
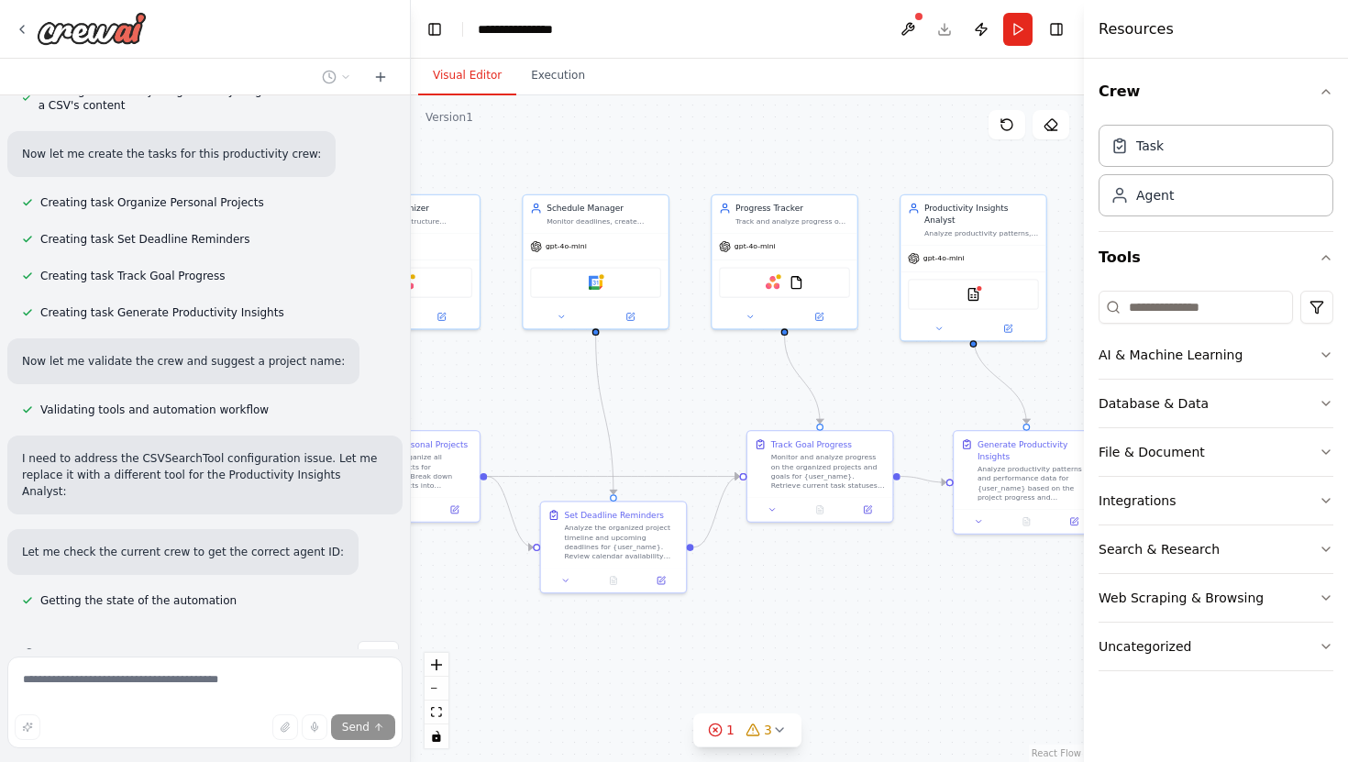
drag, startPoint x: 700, startPoint y: 289, endPoint x: 284, endPoint y: 317, distance: 416.3
click at [283, 317] on div "Create a crew that helps organize your personal projects, sets reminders for im…" at bounding box center [674, 381] width 1348 height 762
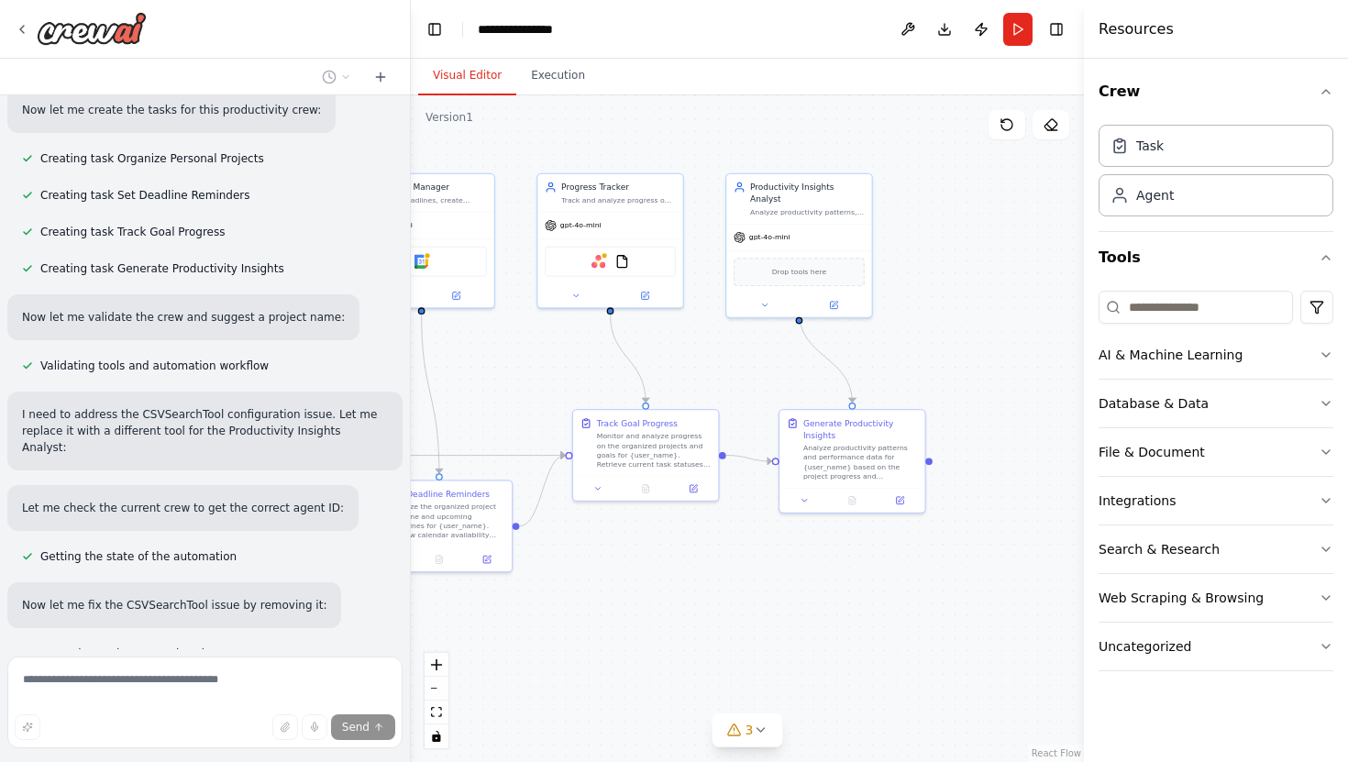
drag, startPoint x: 719, startPoint y: 394, endPoint x: 548, endPoint y: 372, distance: 171.9
click at [546, 372] on div ".deletable-edge-delete-btn { width: 20px; height: 20px; border: 0px solid #ffff…" at bounding box center [747, 428] width 673 height 667
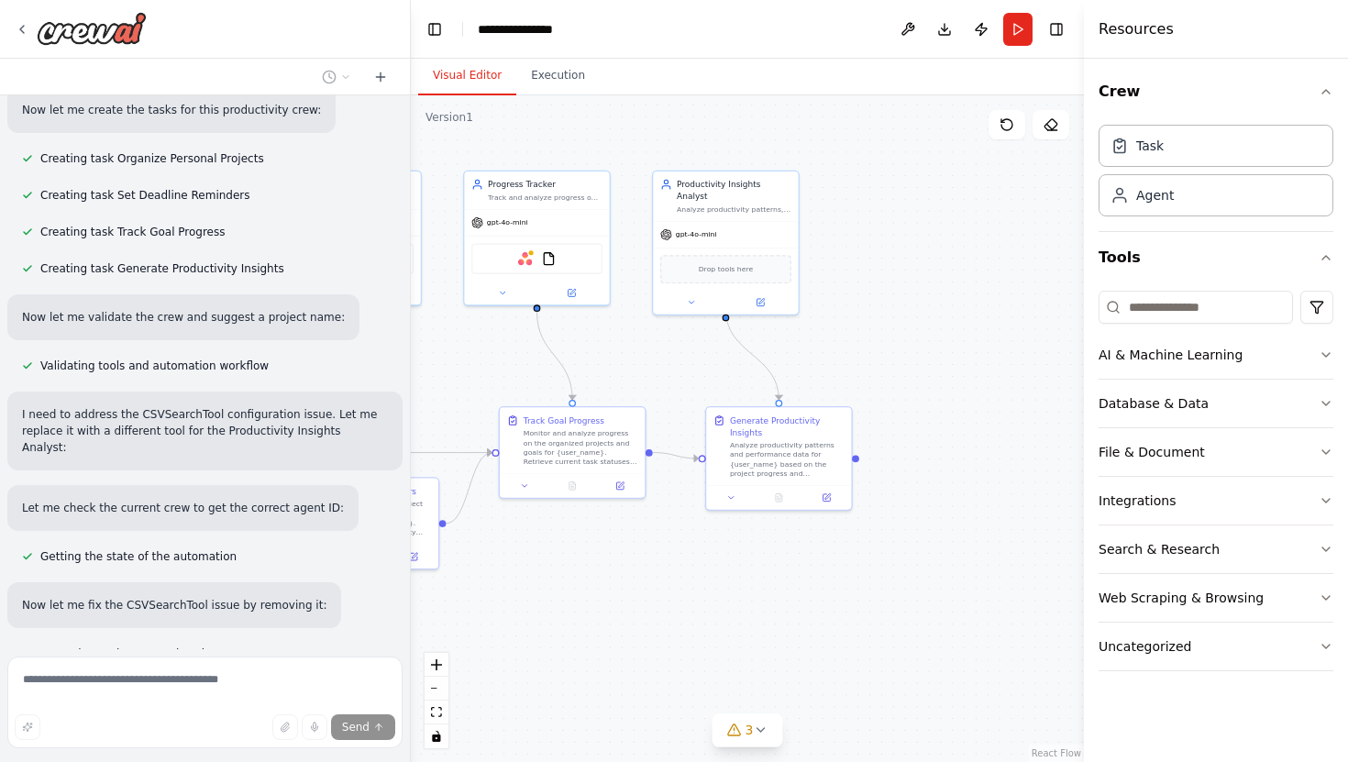
drag, startPoint x: 984, startPoint y: 387, endPoint x: 911, endPoint y: 385, distance: 72.5
click at [911, 385] on div ".deletable-edge-delete-btn { width: 20px; height: 20px; border: 0px solid #ffff…" at bounding box center [747, 428] width 673 height 667
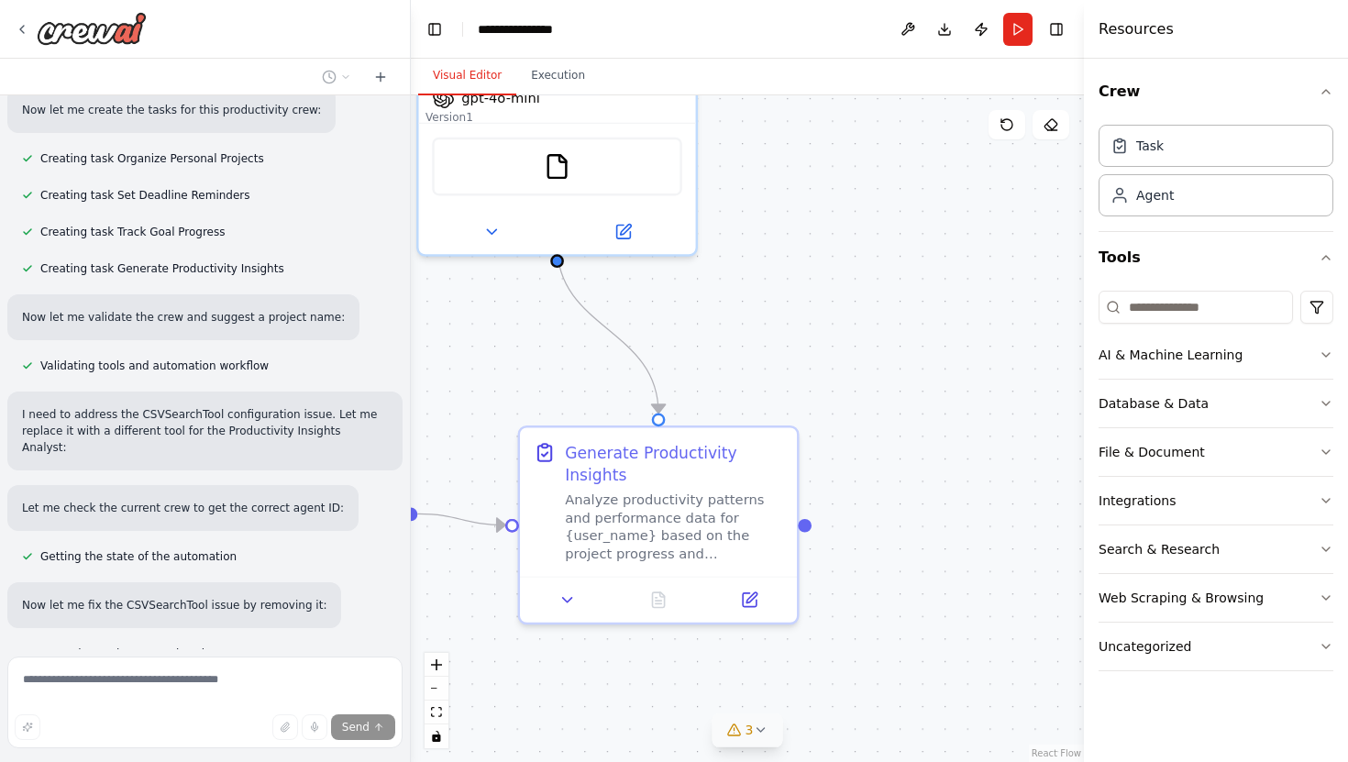
click at [764, 727] on icon at bounding box center [760, 729] width 15 height 15
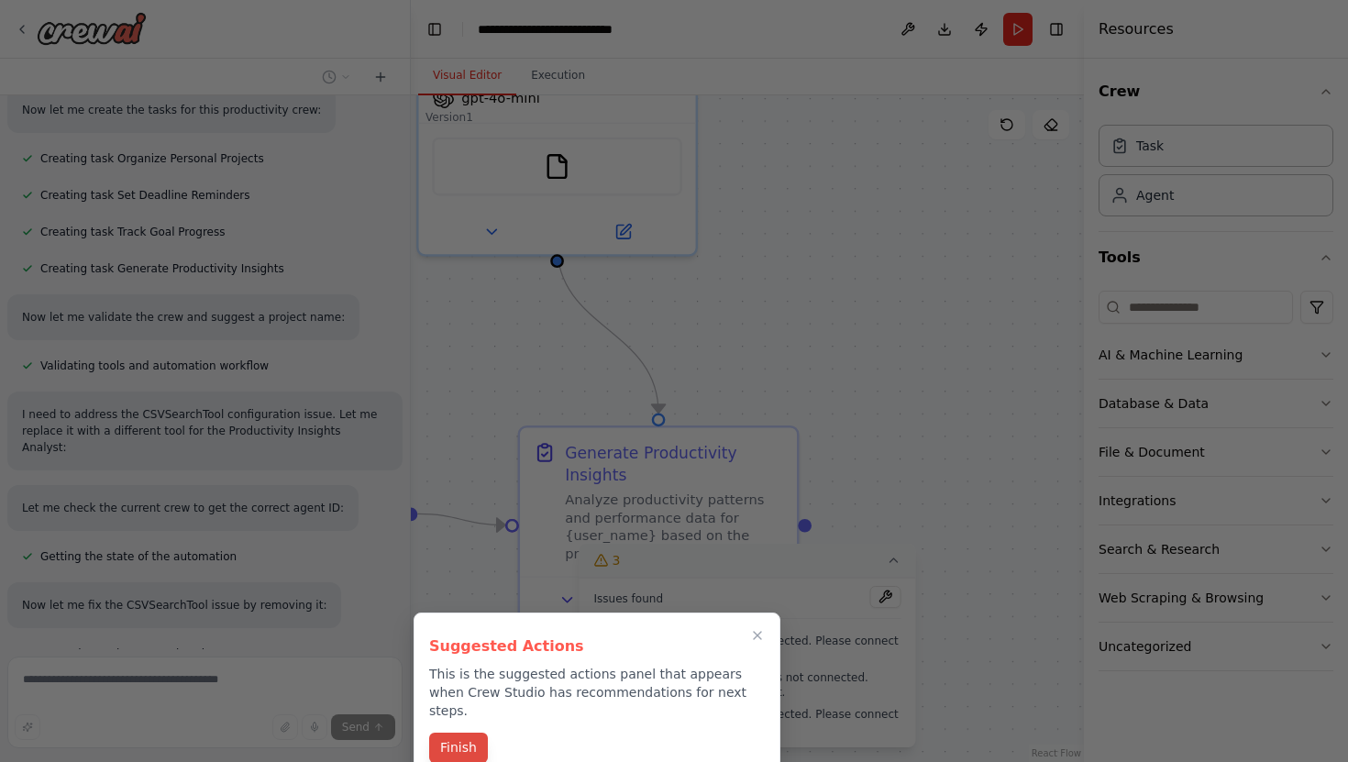
click at [454, 738] on button "Finish" at bounding box center [458, 748] width 59 height 30
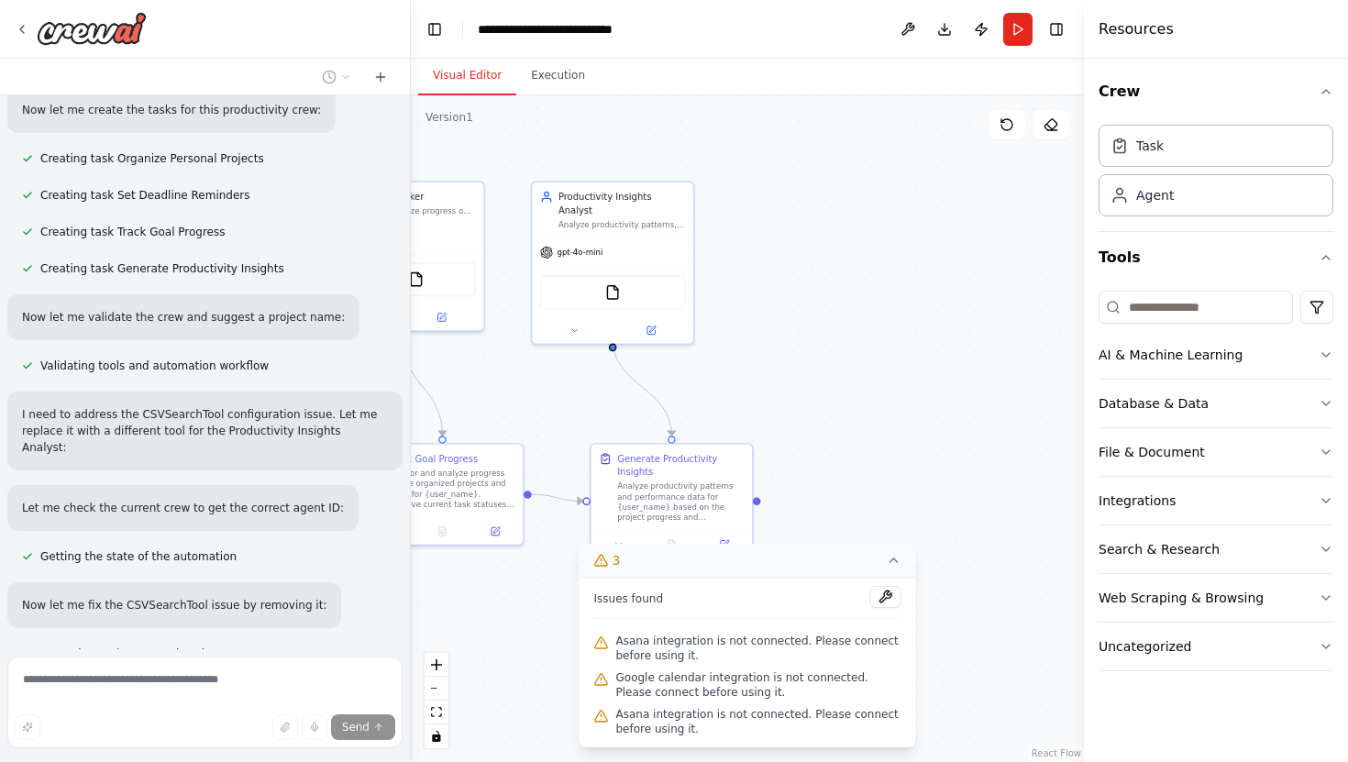
click at [840, 483] on div ".deletable-edge-delete-btn { width: 20px; height: 20px; border: 0px solid #ffff…" at bounding box center [747, 428] width 673 height 667
click at [593, 320] on button at bounding box center [574, 328] width 74 height 16
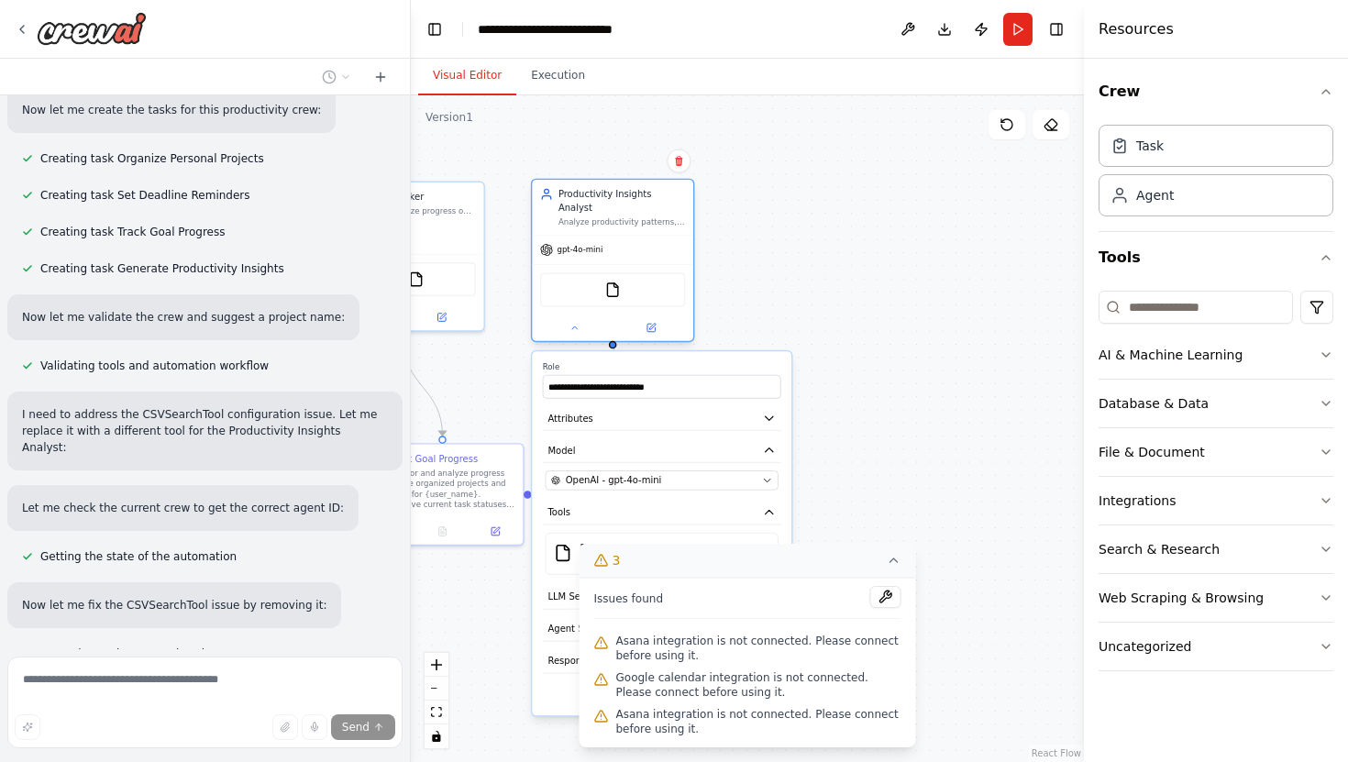
click at [612, 314] on div at bounding box center [612, 327] width 161 height 27
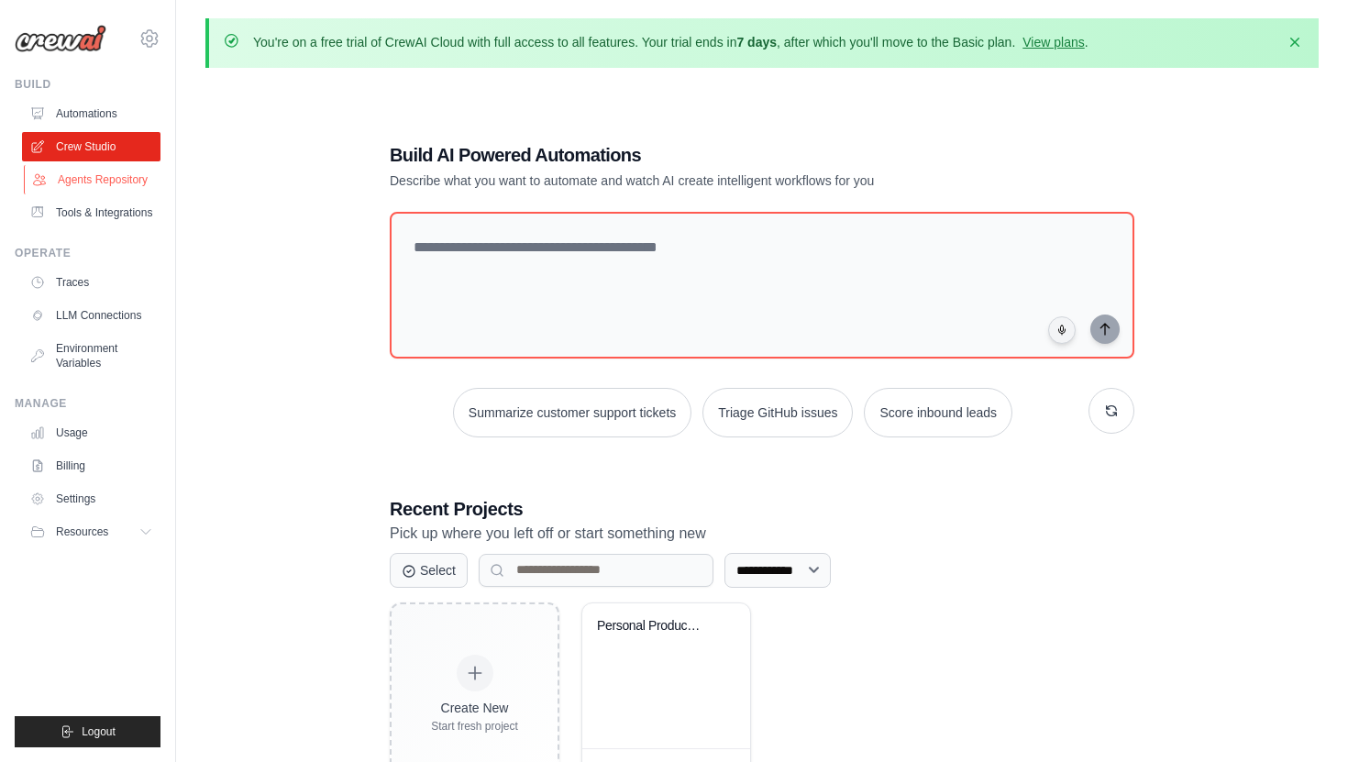
click at [113, 182] on link "Agents Repository" at bounding box center [93, 179] width 138 height 29
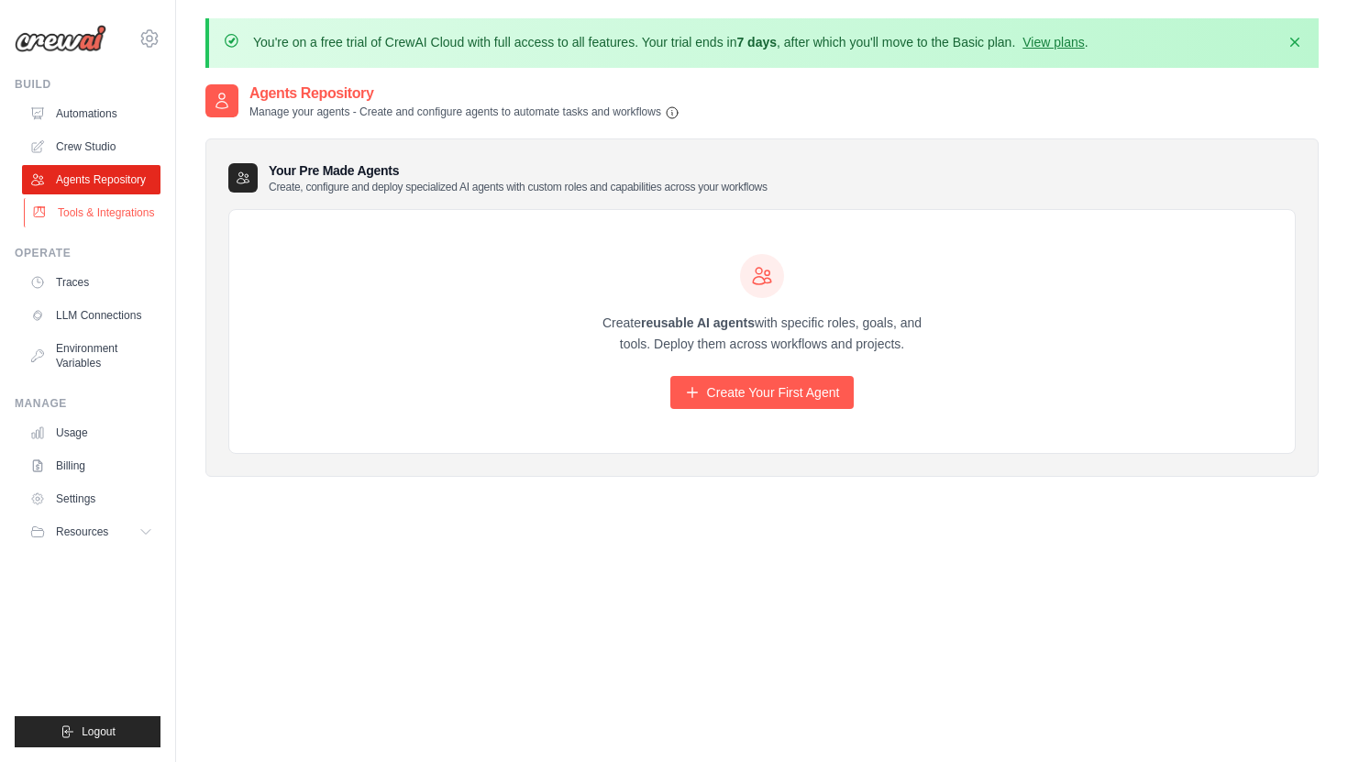
click at [89, 205] on link "Tools & Integrations" at bounding box center [93, 212] width 138 height 29
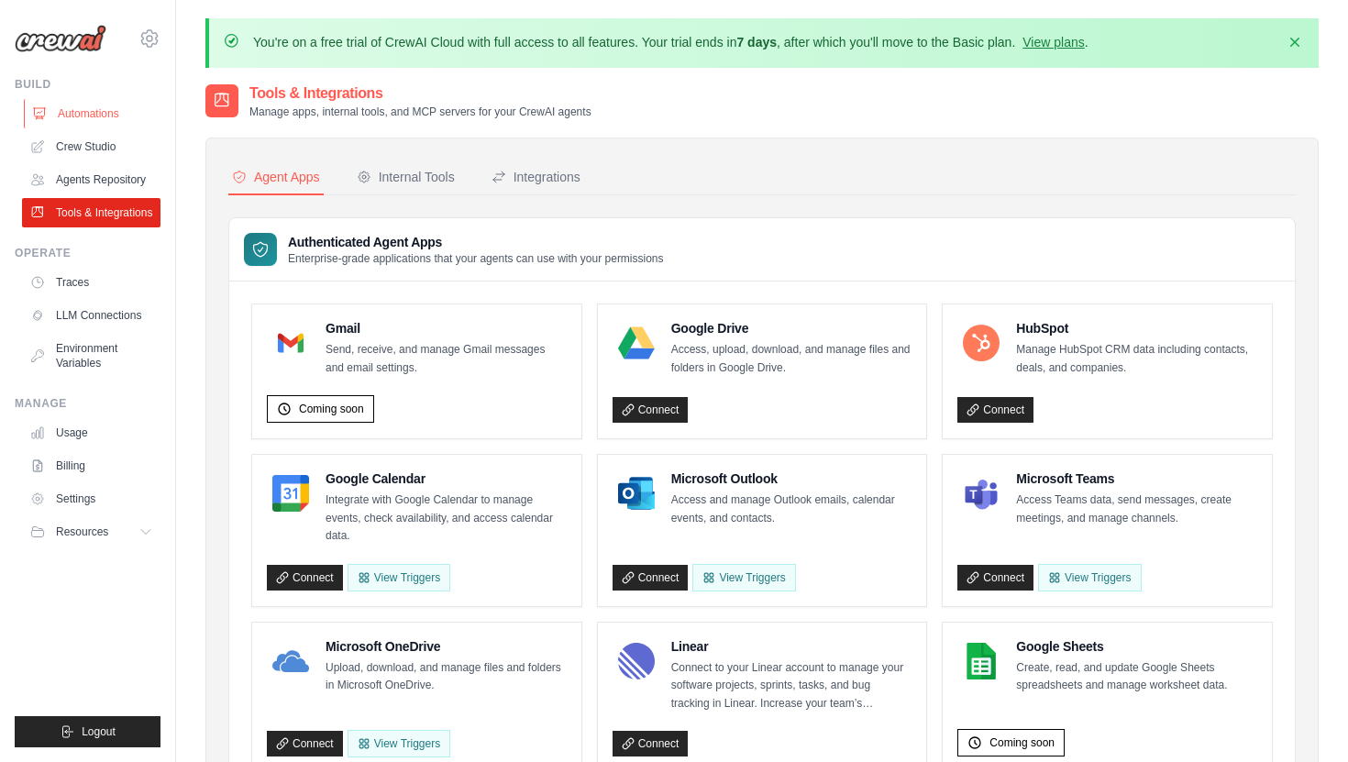
click at [88, 112] on link "Automations" at bounding box center [93, 113] width 138 height 29
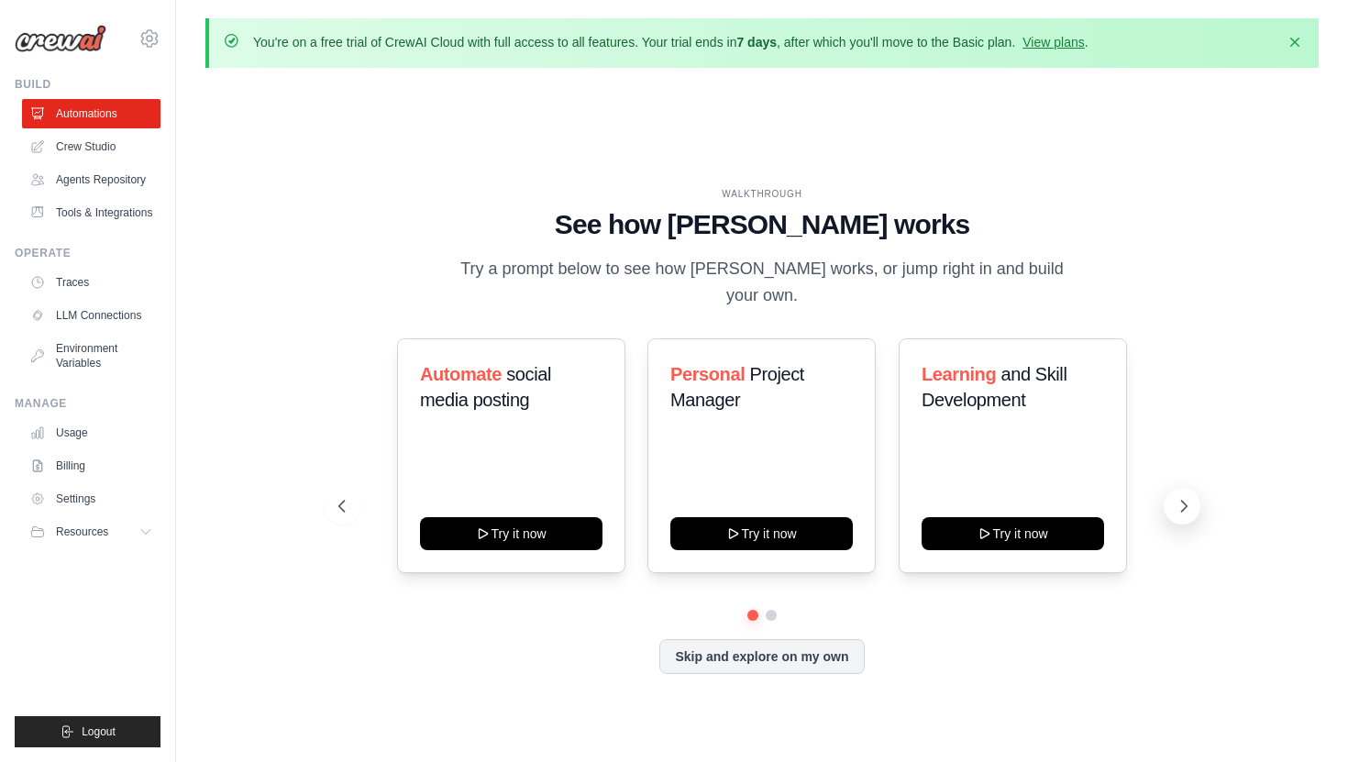
click at [1182, 497] on icon at bounding box center [1183, 506] width 18 height 18
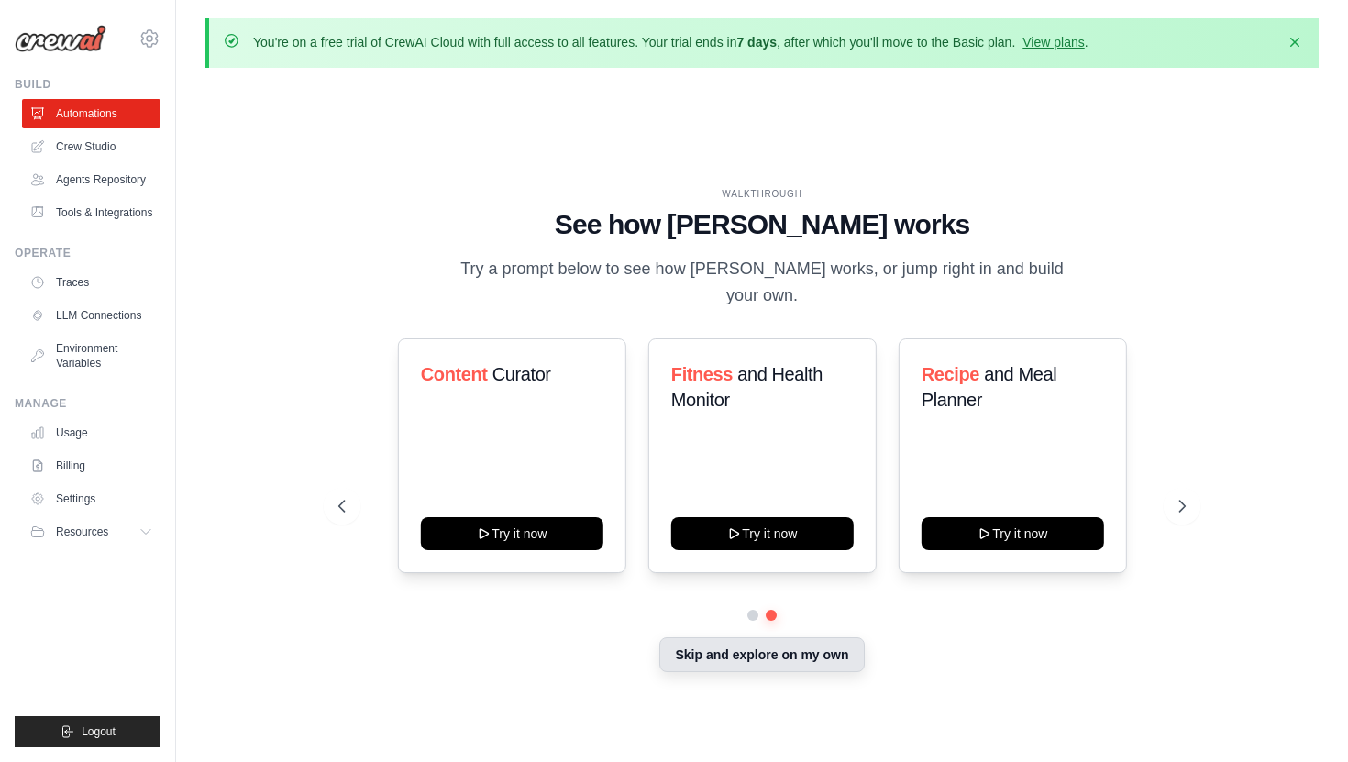
click at [733, 648] on button "Skip and explore on my own" at bounding box center [761, 654] width 204 height 35
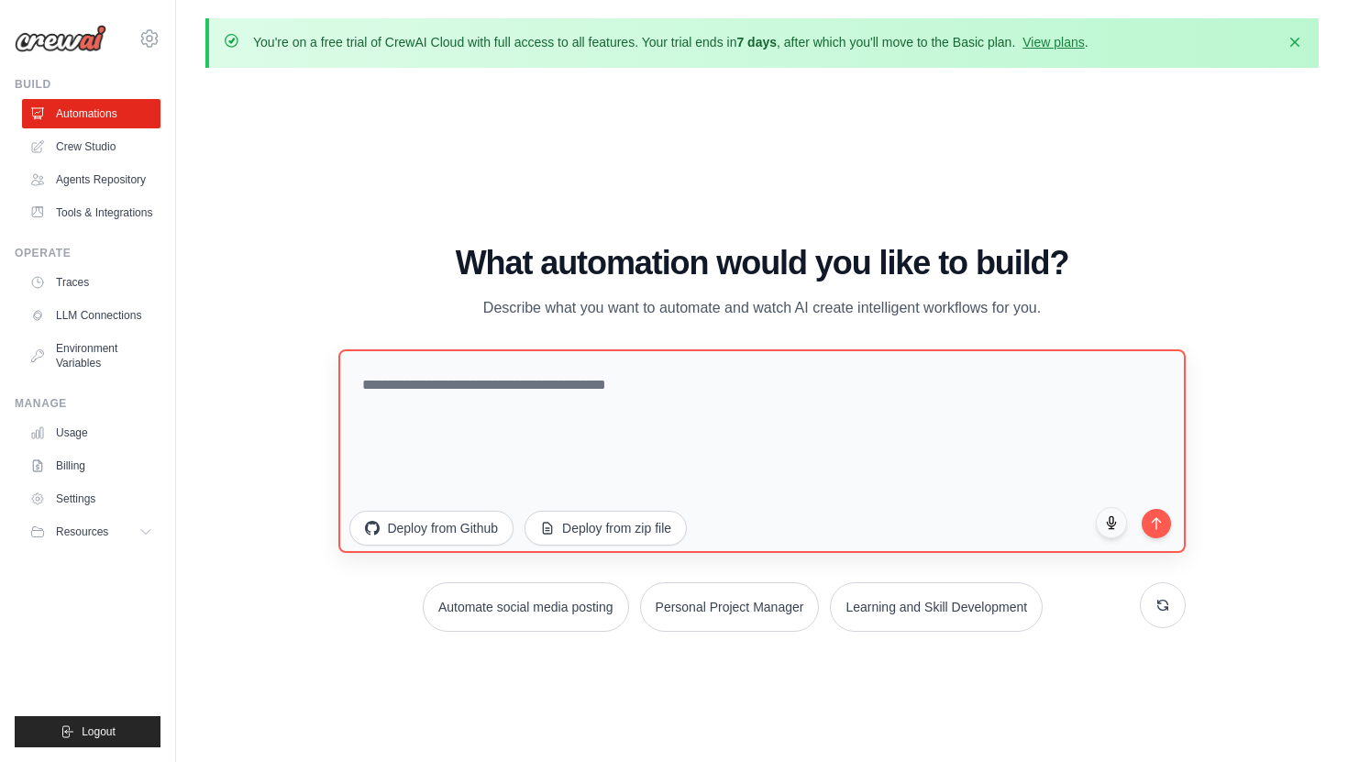
scroll to position [63, 0]
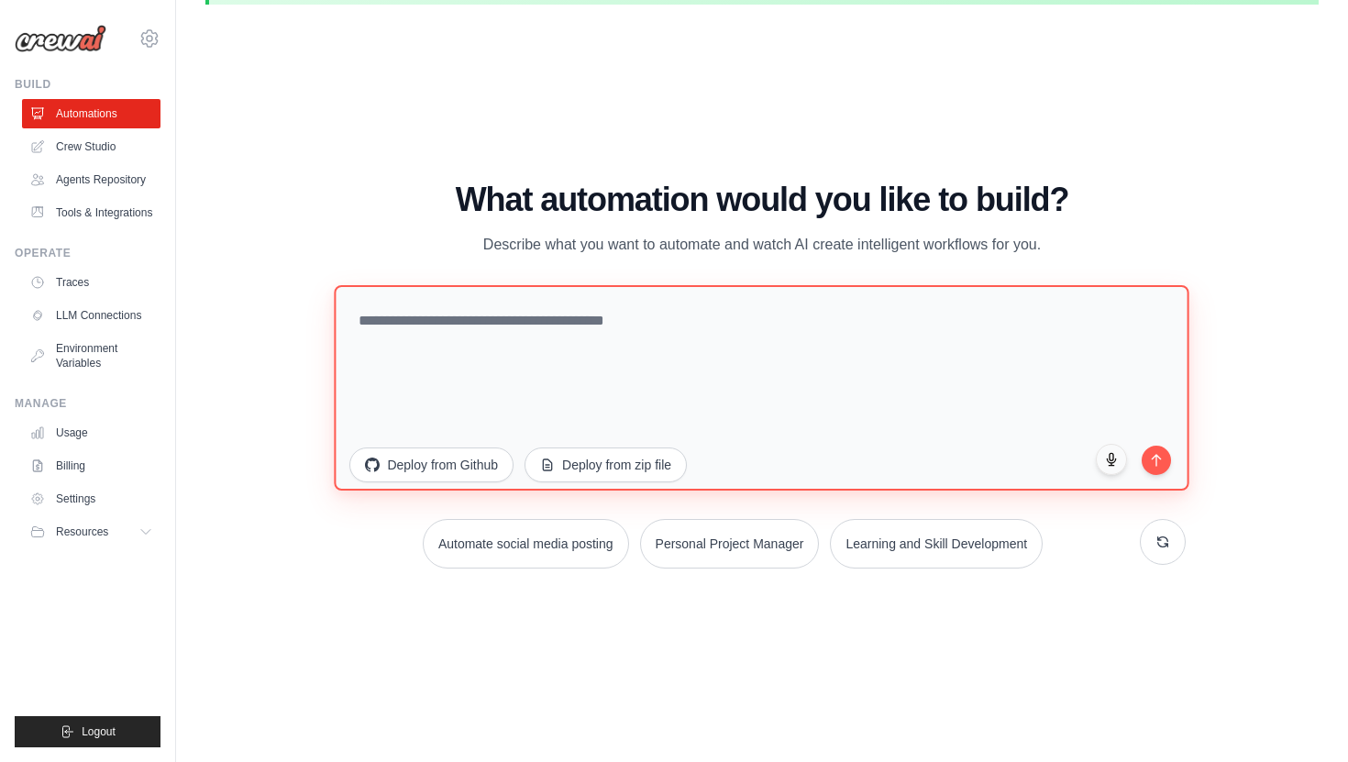
click at [387, 310] on textarea at bounding box center [762, 386] width 855 height 205
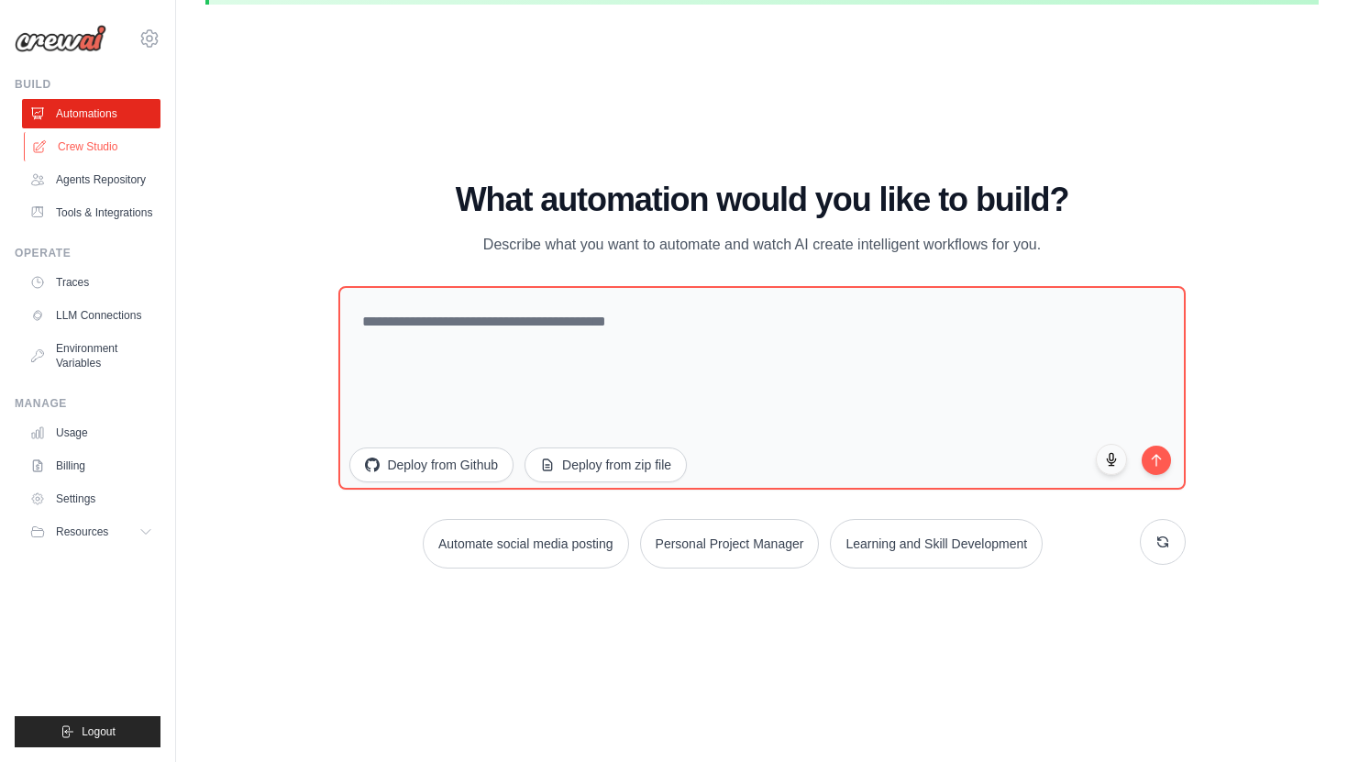
click at [96, 142] on link "Crew Studio" at bounding box center [93, 146] width 138 height 29
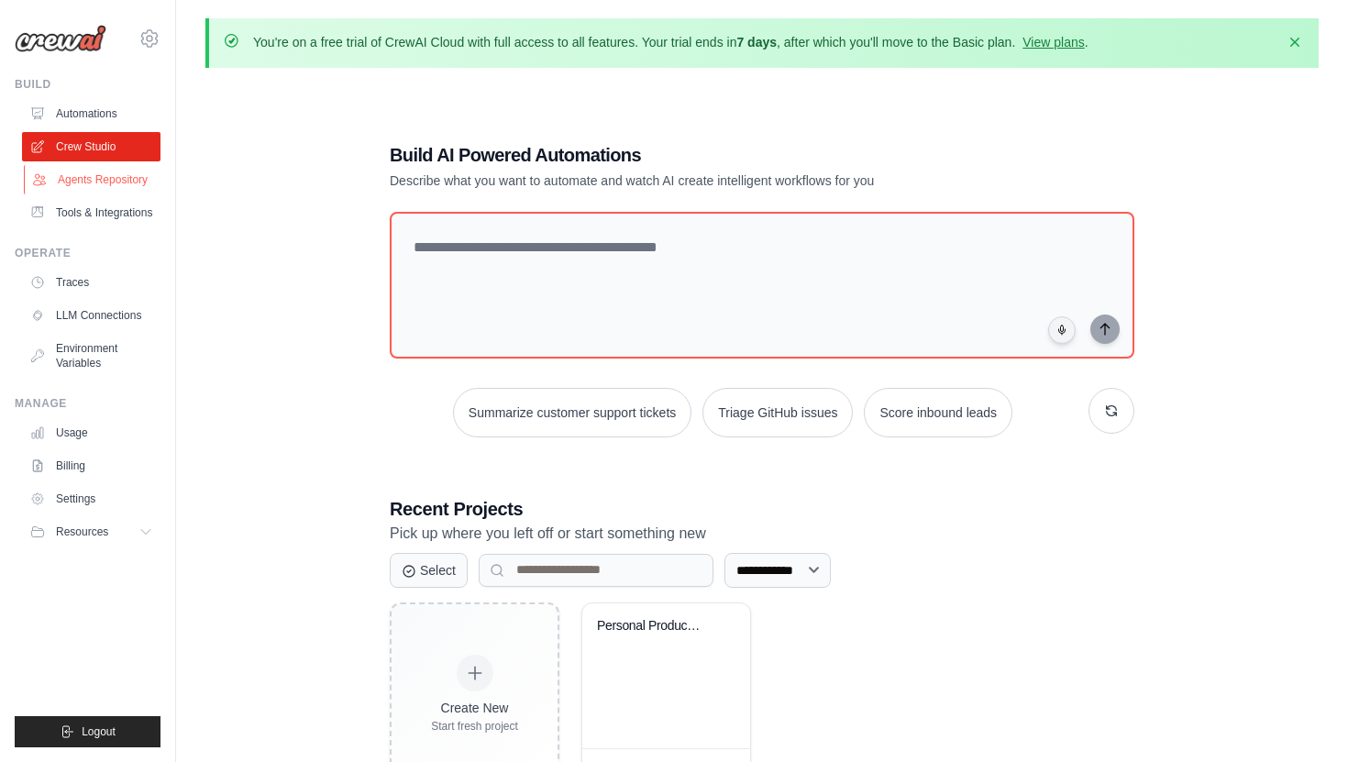
click at [99, 180] on link "Agents Repository" at bounding box center [93, 179] width 138 height 29
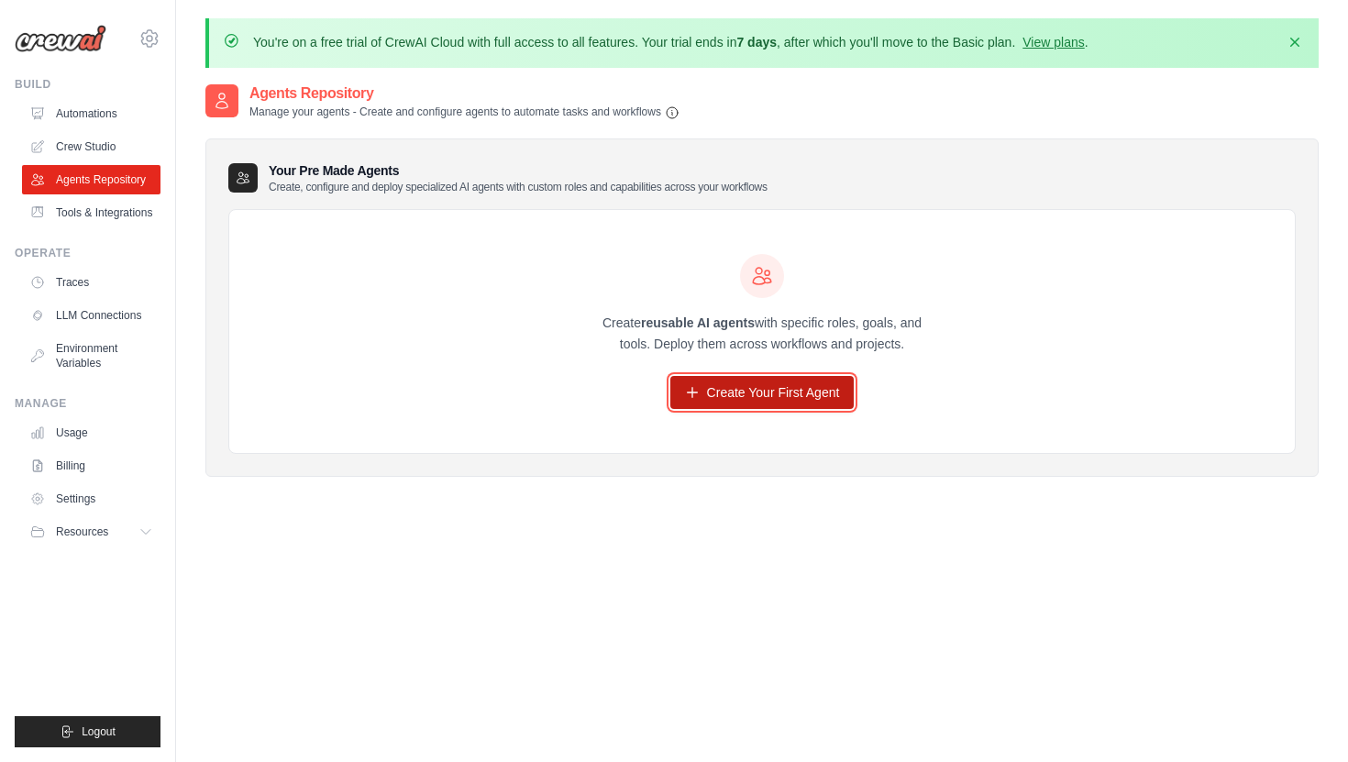
click at [788, 399] on link "Create Your First Agent" at bounding box center [762, 392] width 184 height 33
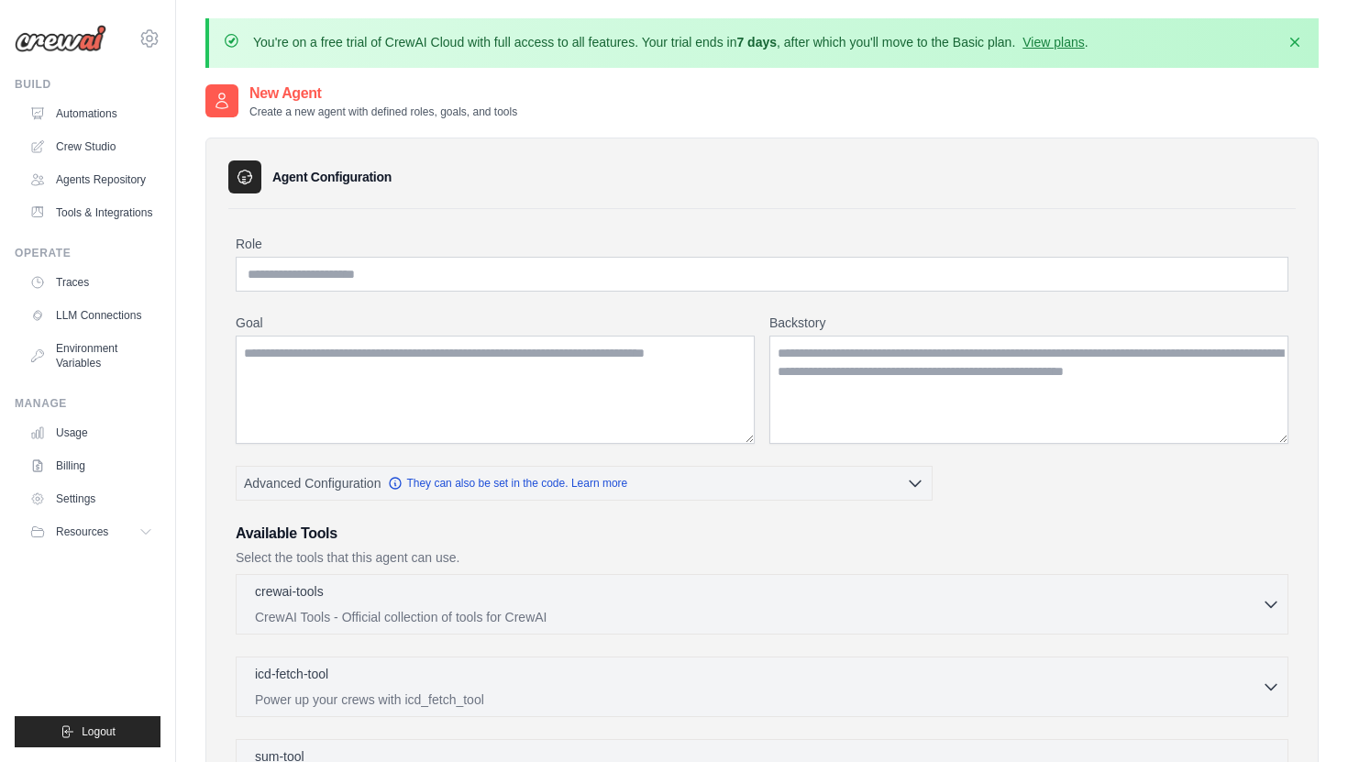
click at [227, 40] on icon at bounding box center [233, 42] width 18 height 18
click at [148, 39] on icon at bounding box center [149, 39] width 22 height 22
click at [170, 117] on span "Settings" at bounding box center [227, 114] width 145 height 18
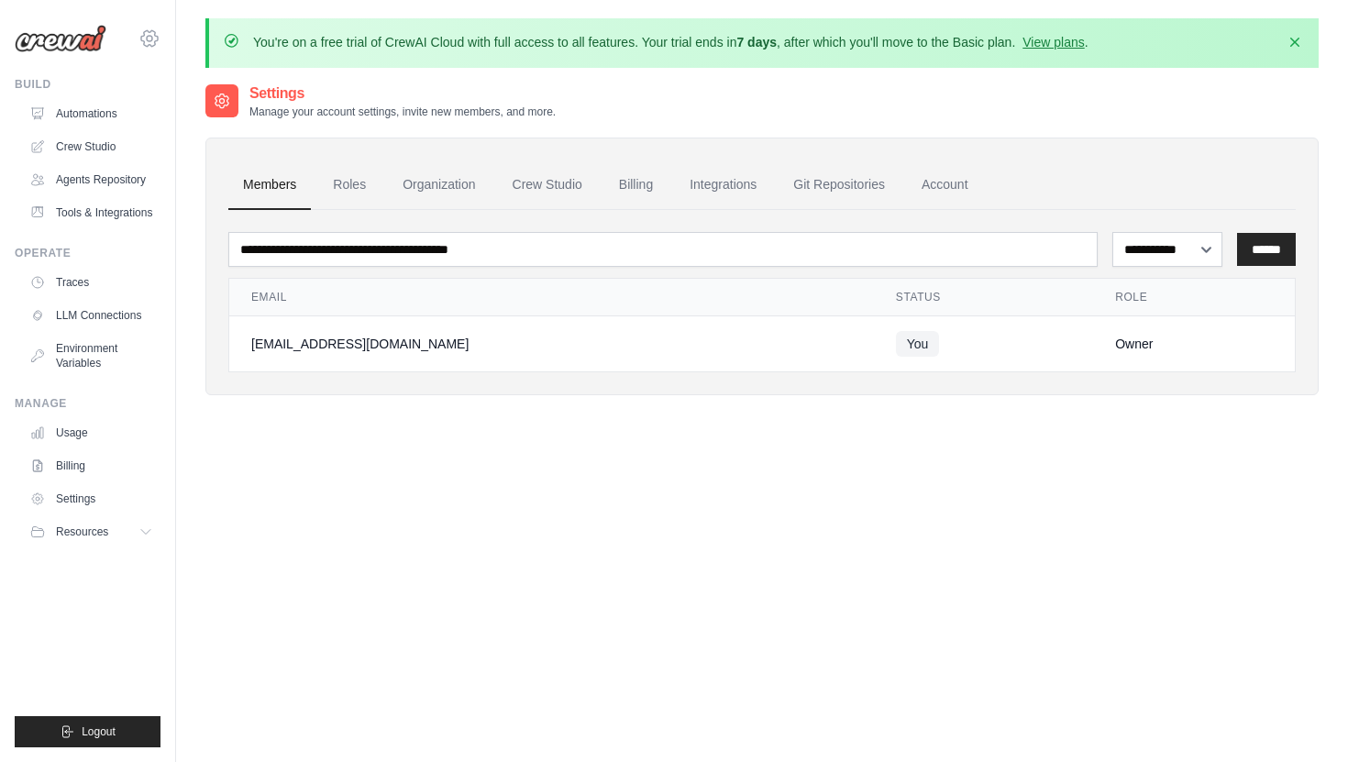
click at [149, 34] on icon at bounding box center [149, 39] width 22 height 22
click at [164, 76] on div "[EMAIL_ADDRESS][DOMAIN_NAME]" at bounding box center [225, 70] width 145 height 18
click at [116, 87] on div "Build" at bounding box center [88, 84] width 146 height 15
click at [348, 191] on link "Roles" at bounding box center [349, 185] width 62 height 50
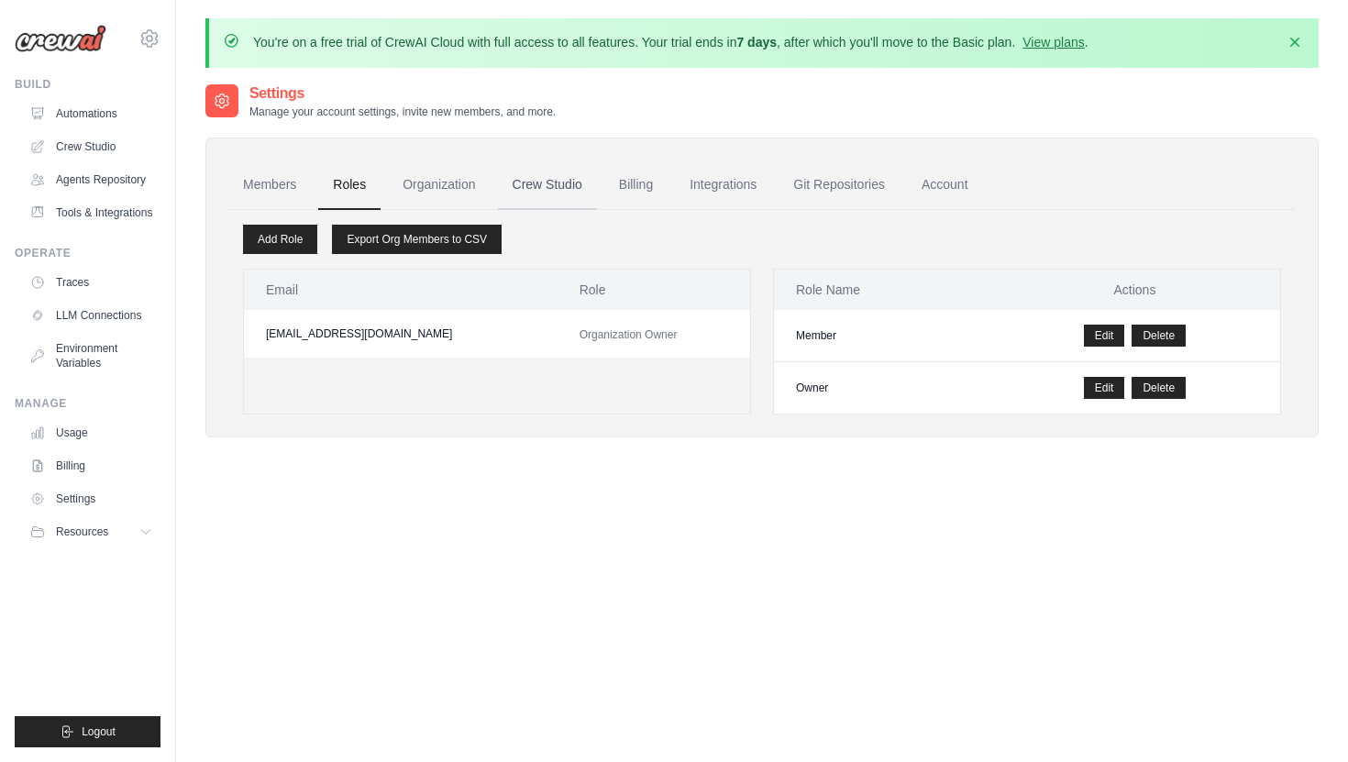
click at [548, 178] on link "Crew Studio" at bounding box center [547, 185] width 99 height 50
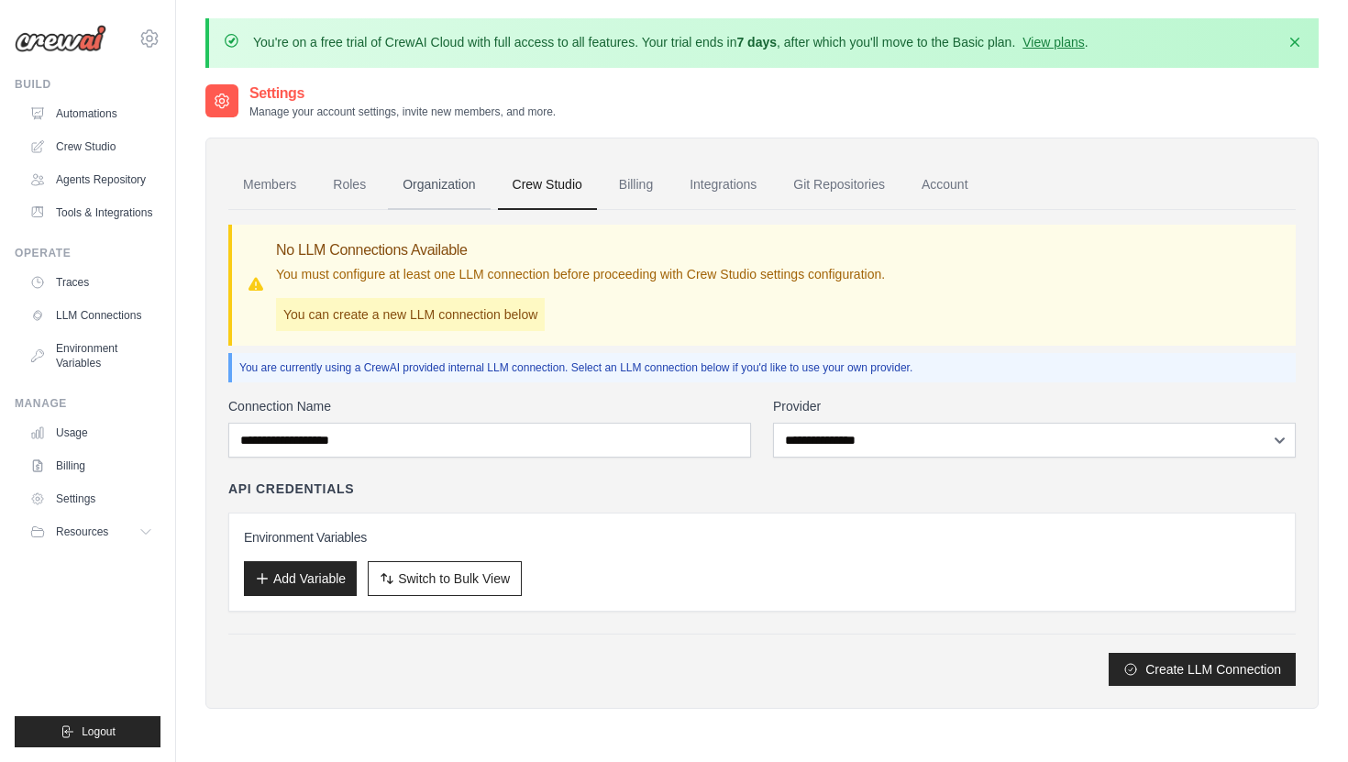
click at [430, 181] on link "Organization" at bounding box center [439, 185] width 102 height 50
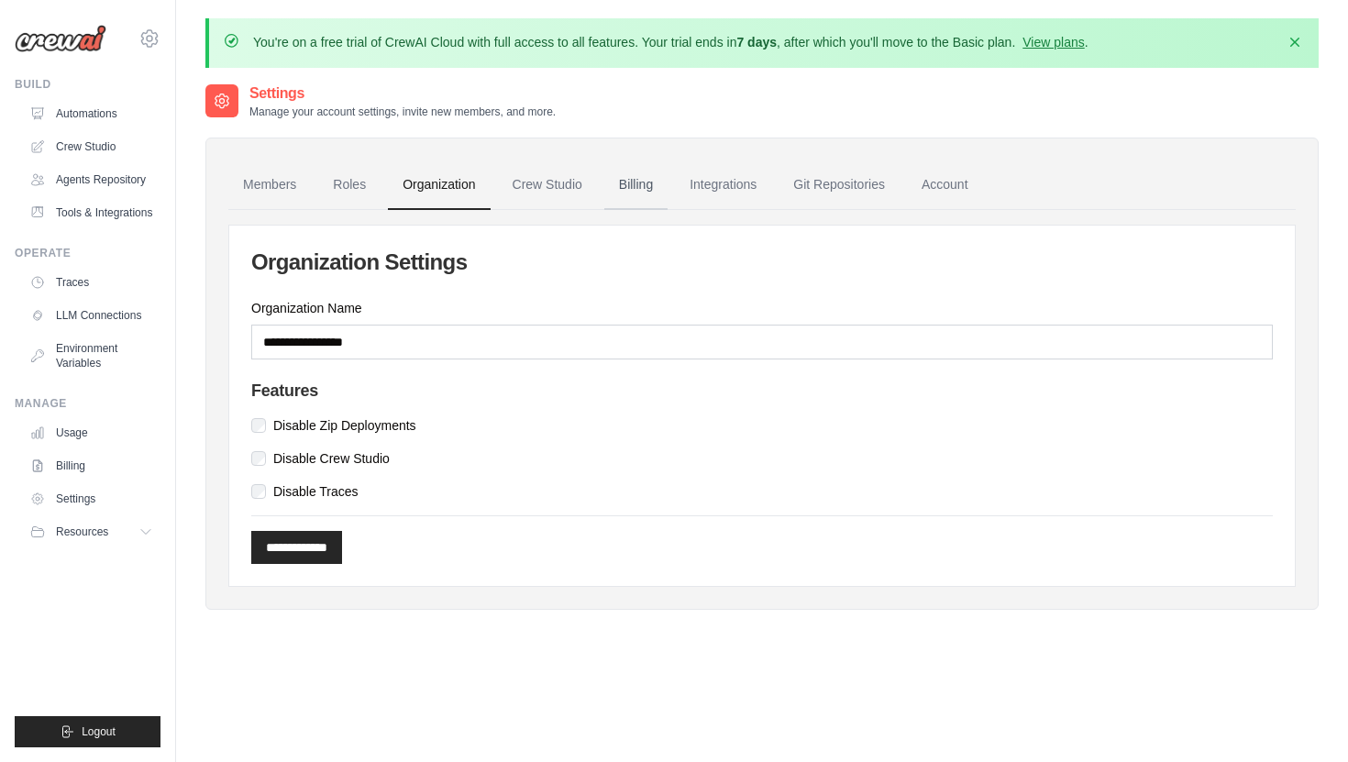
click at [629, 176] on link "Billing" at bounding box center [635, 185] width 63 height 50
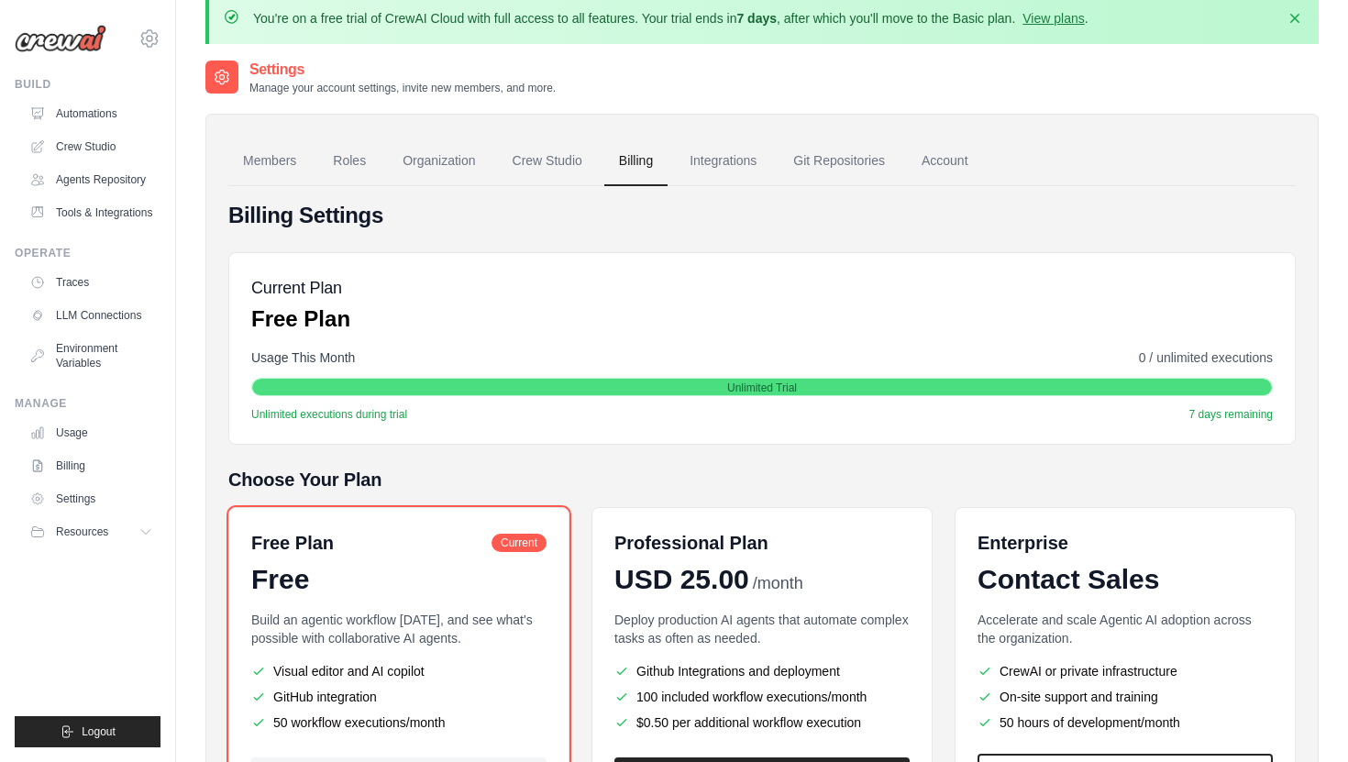
click at [588, 374] on div "Usage This Month 0 / unlimited executions Unlimited Trial Unlimited executions …" at bounding box center [761, 384] width 1021 height 73
